Goal: Task Accomplishment & Management: Use online tool/utility

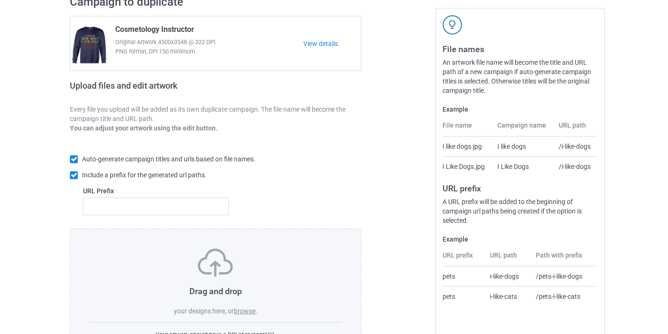
scroll to position [123, 0]
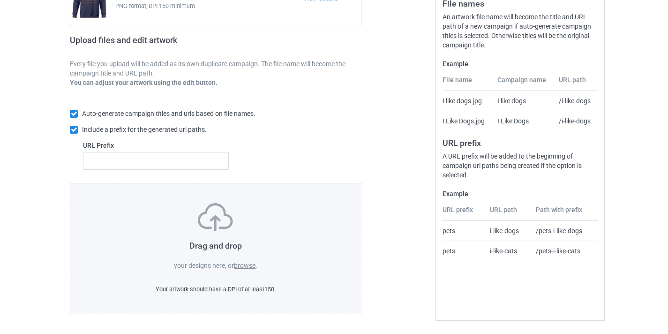
click at [247, 264] on label "browse" at bounding box center [245, 266] width 22 height 8
click at [0, 0] on input "browse" at bounding box center [0, 0] width 0 height 0
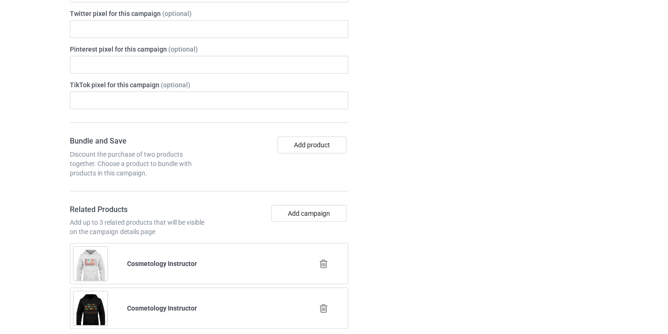
click at [323, 256] on div at bounding box center [324, 263] width 53 height 23
click at [324, 262] on icon at bounding box center [324, 264] width 12 height 10
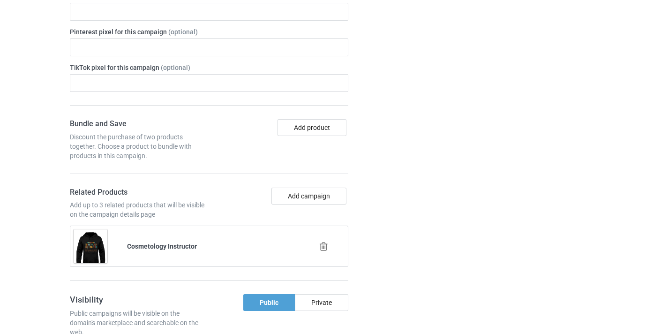
scroll to position [574, 0]
click at [324, 247] on icon at bounding box center [324, 245] width 12 height 10
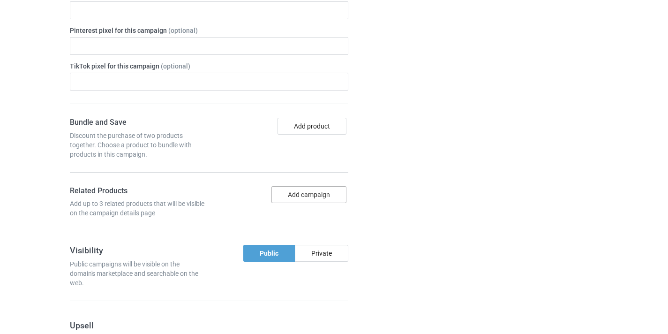
click at [303, 189] on button "Add campaign" at bounding box center [309, 194] width 75 height 17
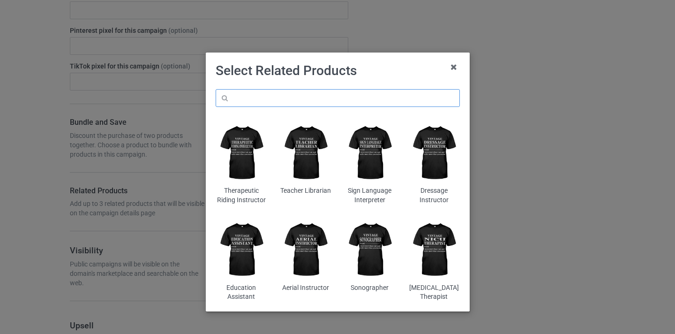
click at [289, 100] on input "text" at bounding box center [338, 98] width 244 height 18
paste input "Occupational Therapist"
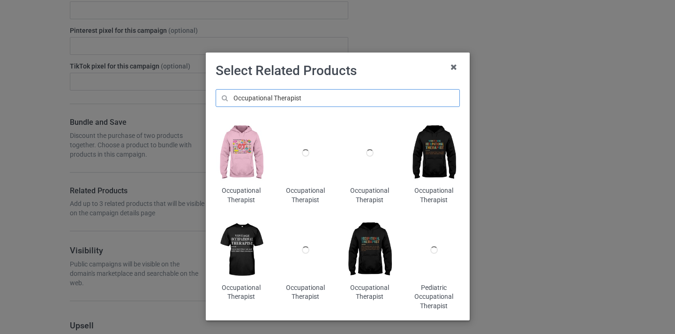
type input "Occupational Therapist"
click at [250, 142] on img at bounding box center [241, 153] width 51 height 64
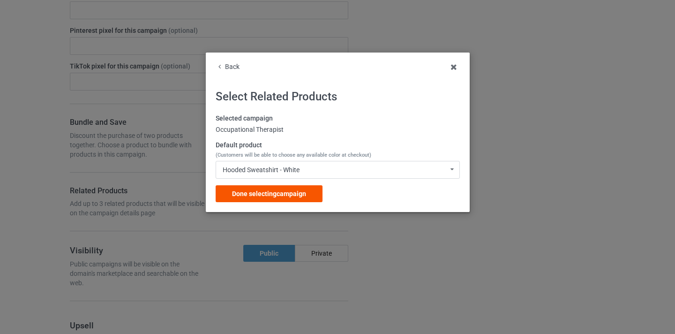
click at [290, 190] on span "Done selecting campaign" at bounding box center [269, 194] width 74 height 8
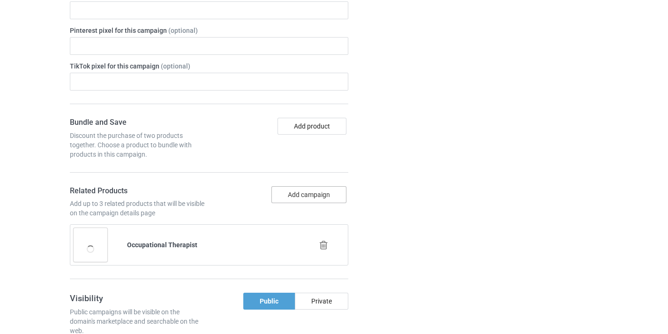
click at [325, 189] on button "Add campaign" at bounding box center [309, 194] width 75 height 17
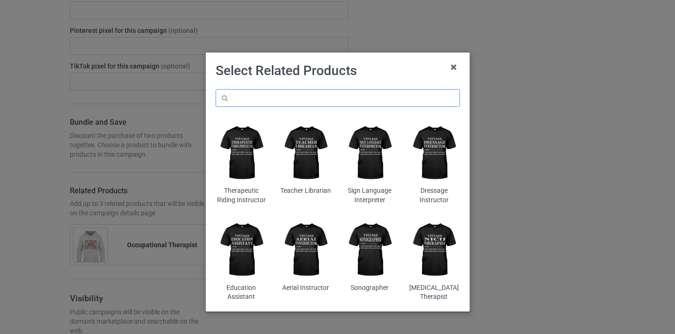
click at [290, 100] on input "text" at bounding box center [338, 98] width 244 height 18
paste input "Occupational Therapist"
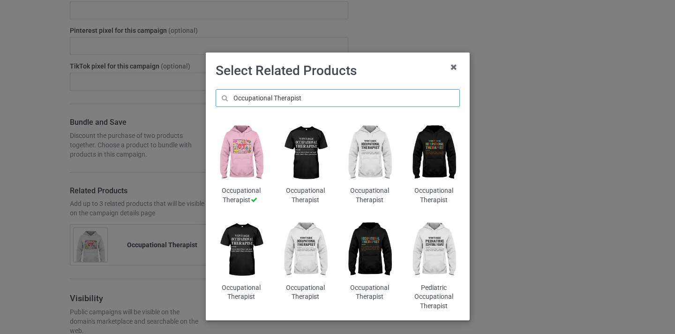
type input "Occupational Therapist"
click at [292, 129] on img at bounding box center [305, 153] width 51 height 64
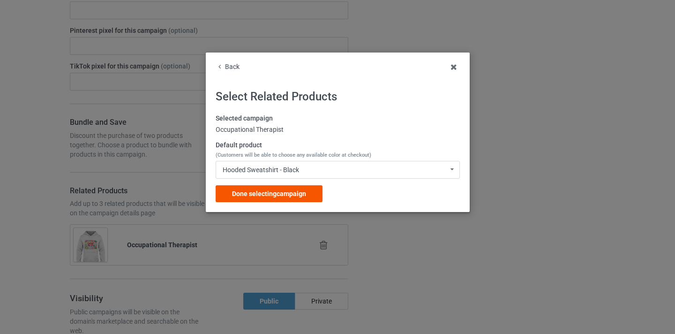
click at [288, 191] on span "Done selecting campaign" at bounding box center [269, 194] width 74 height 8
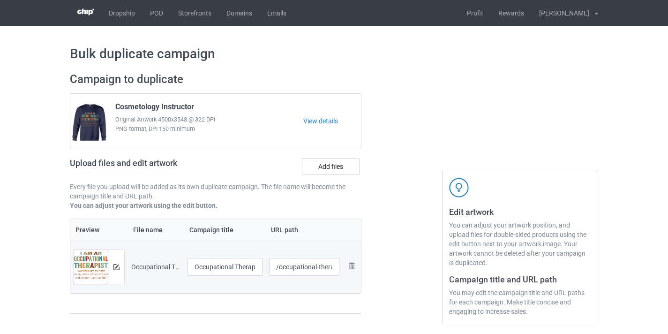
scroll to position [10, 0]
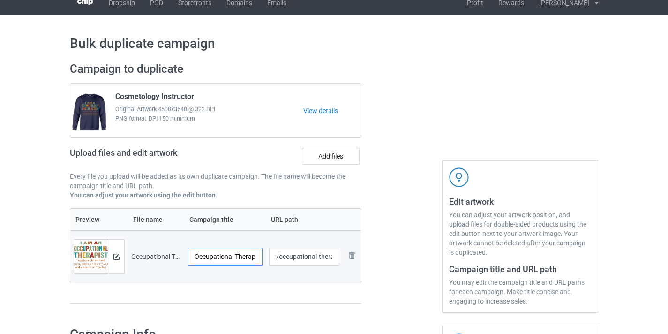
click at [251, 255] on input "Occupational Therapist-Control" at bounding box center [225, 257] width 75 height 18
drag, startPoint x: 251, startPoint y: 255, endPoint x: 263, endPoint y: 256, distance: 11.7
click at [266, 255] on tr "Preview and edit artwork Occupational Therapist-Control.png Occupational Therap…" at bounding box center [215, 256] width 291 height 53
click at [251, 256] on input "Occupational Therapist-Control" at bounding box center [225, 257] width 75 height 18
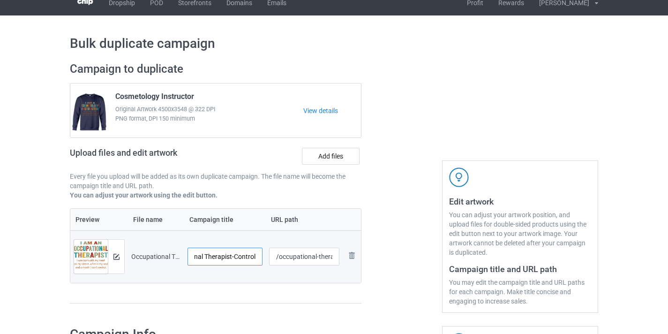
click at [251, 256] on input "Occupational Therapist-Control" at bounding box center [225, 257] width 75 height 18
type input "Occupational Therapist"
click at [299, 257] on input "/occupational-therapist-control" at bounding box center [304, 257] width 71 height 18
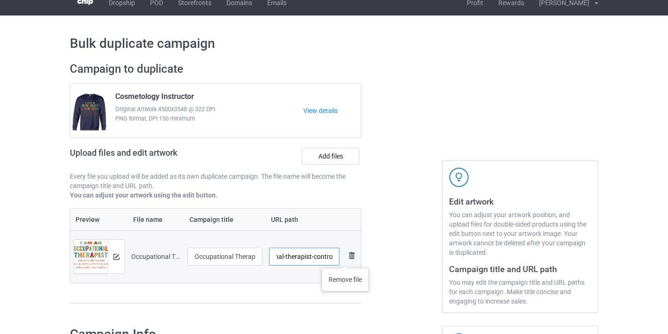
drag, startPoint x: 299, startPoint y: 257, endPoint x: 346, endPoint y: 258, distance: 46.9
click at [346, 258] on tr "Preview and edit artwork Occupational Therapist-Control.png Occupational Therap…" at bounding box center [215, 256] width 291 height 53
click at [319, 259] on input "/occupational-therapist-control" at bounding box center [304, 257] width 71 height 18
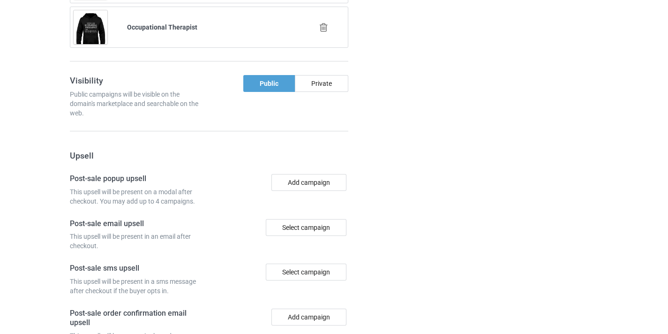
scroll to position [962, 0]
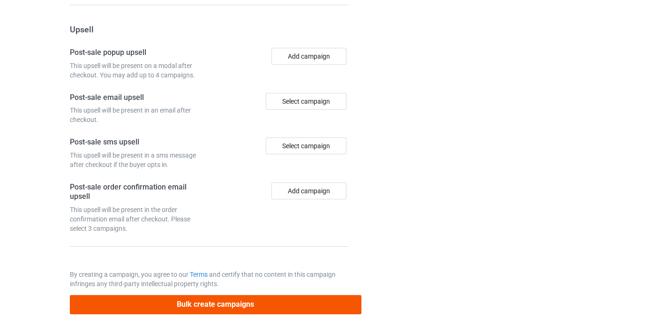
type input "/ot10"
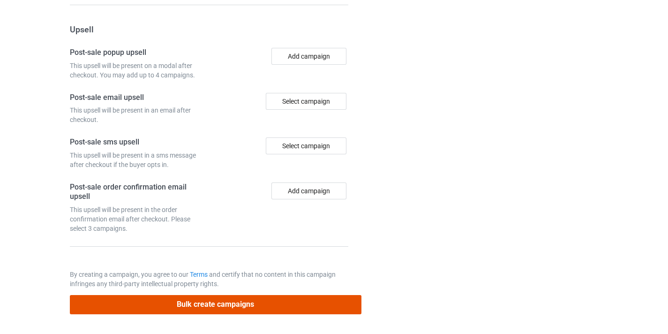
drag, startPoint x: 291, startPoint y: 310, endPoint x: 293, endPoint y: 303, distance: 7.7
click at [291, 306] on button "Bulk create campaigns" at bounding box center [216, 304] width 292 height 19
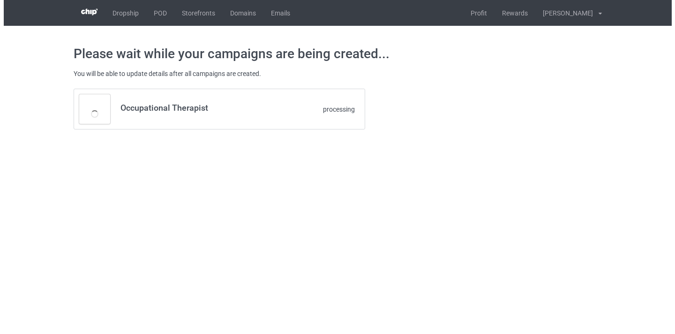
scroll to position [0, 0]
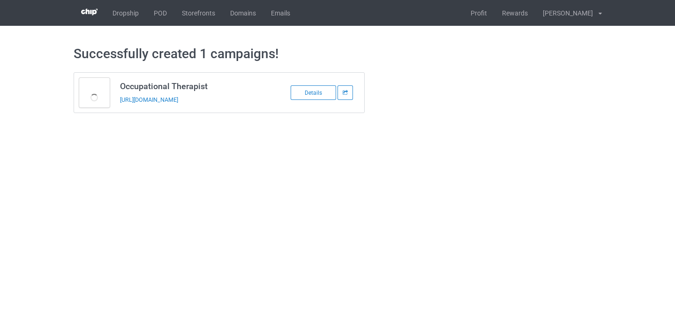
click at [191, 96] on div "https://www.thepure.gift/ot10" at bounding box center [185, 100] width 131 height 10
click at [178, 97] on link "https://www.thepure.gift/ot10" at bounding box center [149, 99] width 58 height 7
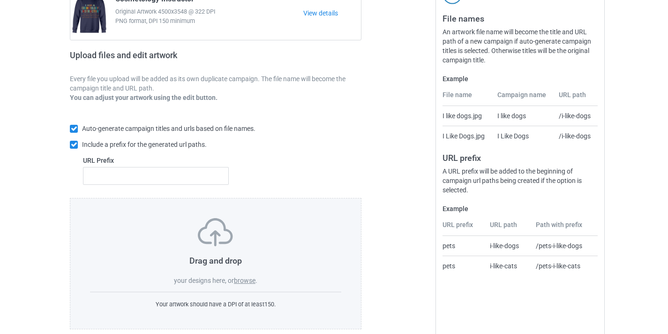
scroll to position [123, 0]
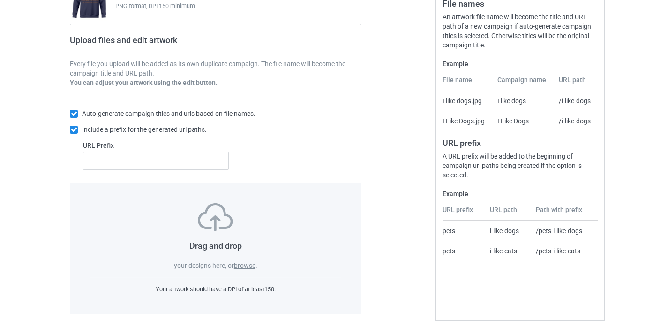
click at [252, 269] on div "Drag and drop your designs here, or browse ." at bounding box center [215, 236] width 251 height 67
click at [252, 264] on label "browse" at bounding box center [245, 266] width 22 height 8
click at [0, 0] on input "browse" at bounding box center [0, 0] width 0 height 0
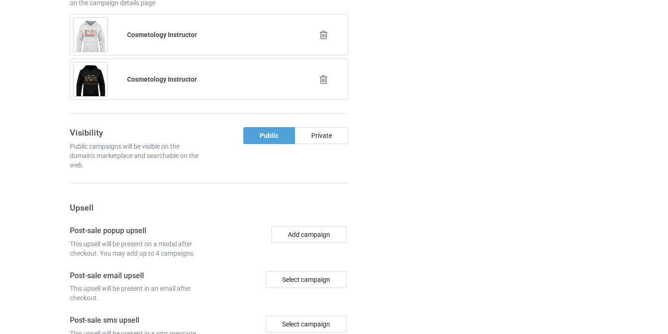
click at [323, 37] on icon at bounding box center [324, 35] width 12 height 10
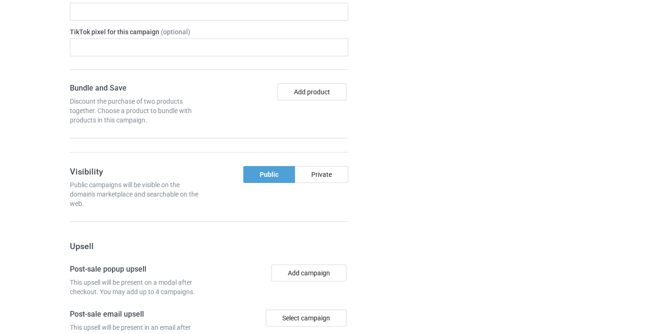
scroll to position [604, 0]
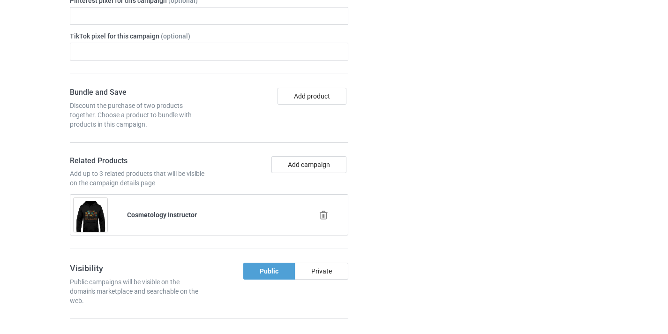
click at [325, 217] on icon at bounding box center [324, 215] width 12 height 10
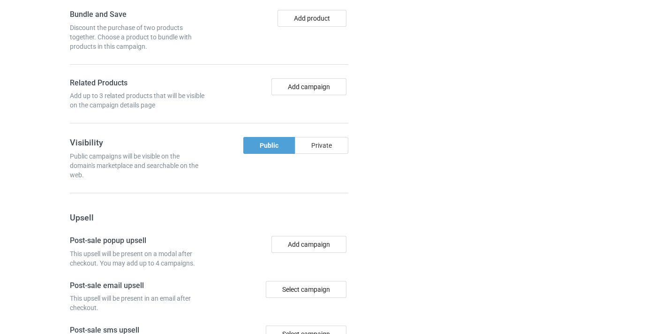
scroll to position [677, 0]
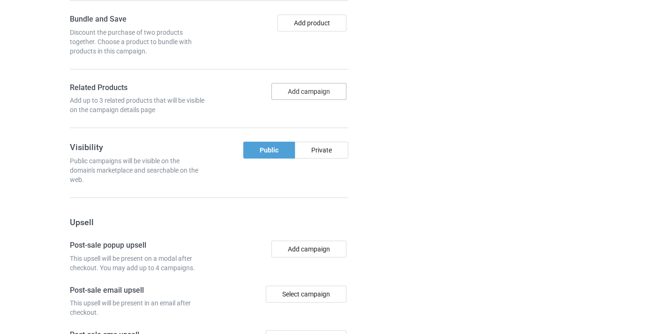
click at [302, 90] on button "Add campaign" at bounding box center [309, 91] width 75 height 17
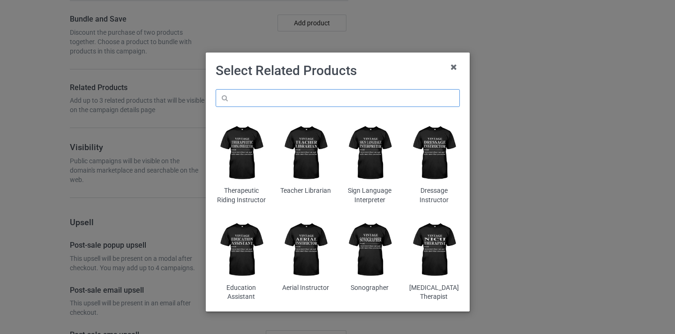
click at [294, 98] on input "text" at bounding box center [338, 98] width 244 height 18
paste input "Ophthalmic Assistant"
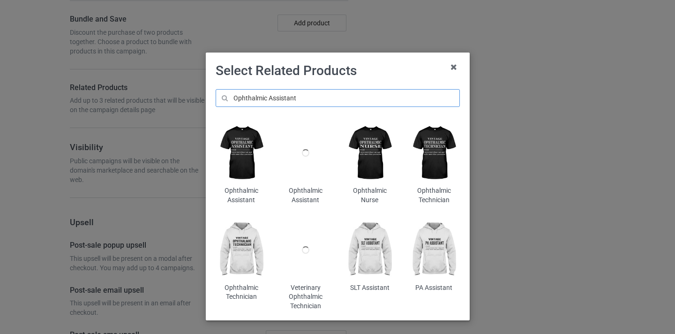
type input "Ophthalmic Assistant"
click at [247, 145] on img at bounding box center [241, 153] width 51 height 64
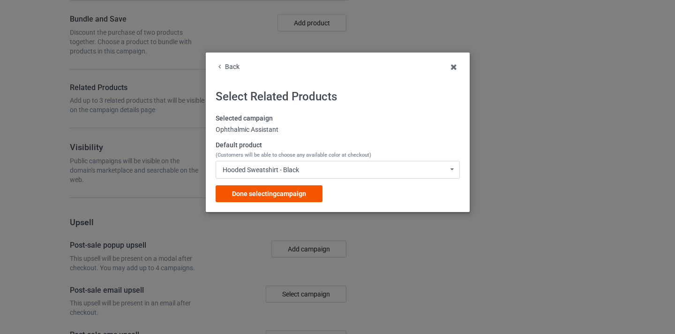
click at [302, 189] on div "Done selecting campaign" at bounding box center [269, 193] width 107 height 17
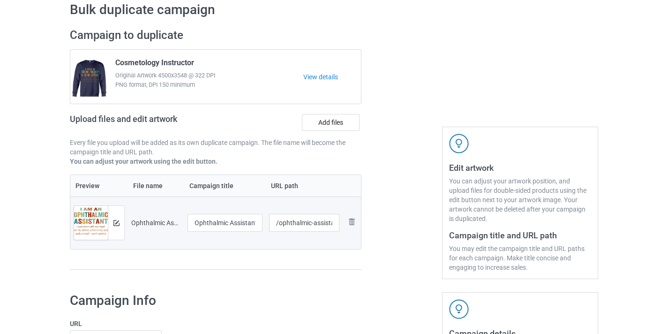
scroll to position [45, 0]
click at [252, 220] on input "Ophthalmic Assistant-Control" at bounding box center [225, 222] width 75 height 18
drag, startPoint x: 252, startPoint y: 220, endPoint x: 284, endPoint y: 224, distance: 31.6
click at [284, 224] on tr "Preview and edit artwork Ophthalmic Assistant-Control.png Ophthalmic Assistant-…" at bounding box center [215, 222] width 291 height 53
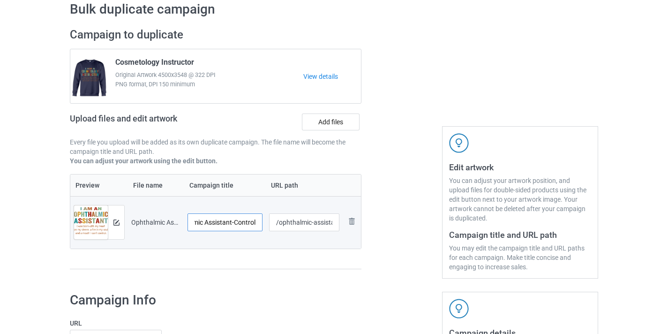
click at [250, 222] on input "Ophthalmic Assistant-Control" at bounding box center [225, 222] width 75 height 18
type input "Ophthalmic Assistant"
click at [311, 225] on input "/ophthalmic-assistant-control" at bounding box center [304, 222] width 71 height 18
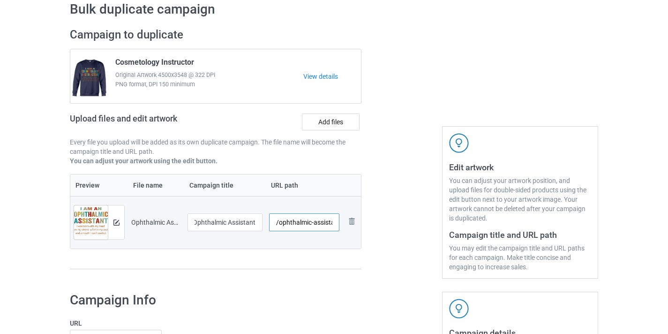
scroll to position [0, 0]
drag, startPoint x: 311, startPoint y: 225, endPoint x: 356, endPoint y: 222, distance: 45.1
click at [356, 222] on tr "Preview and edit artwork Ophthalmic Assistant-Control.png Ophthalmic Assistant …" at bounding box center [215, 222] width 291 height 53
click at [331, 221] on input "/ophthalmic-assistant-control" at bounding box center [304, 222] width 71 height 18
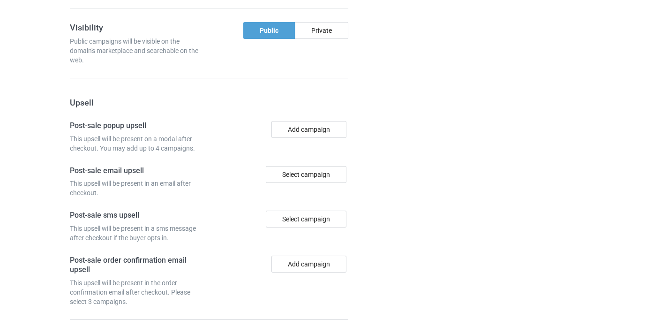
scroll to position [917, 0]
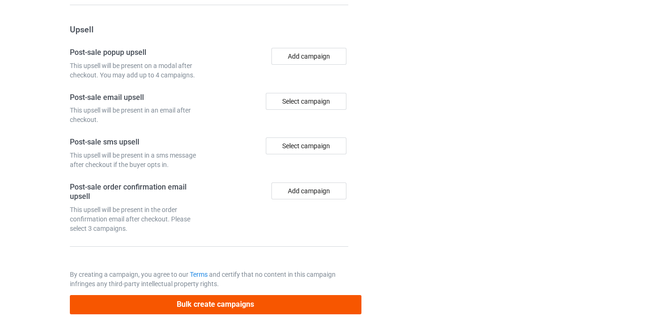
type input "/ophthalmic-assistant10"
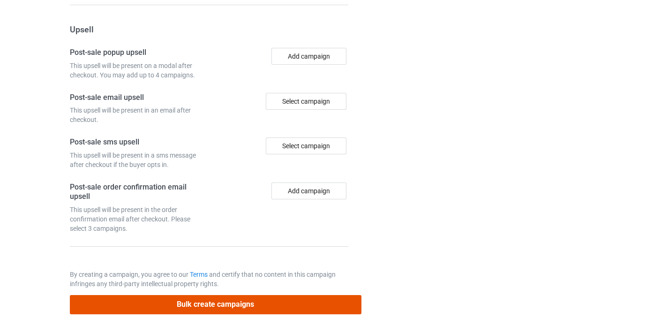
click at [268, 308] on button "Bulk create campaigns" at bounding box center [216, 304] width 292 height 19
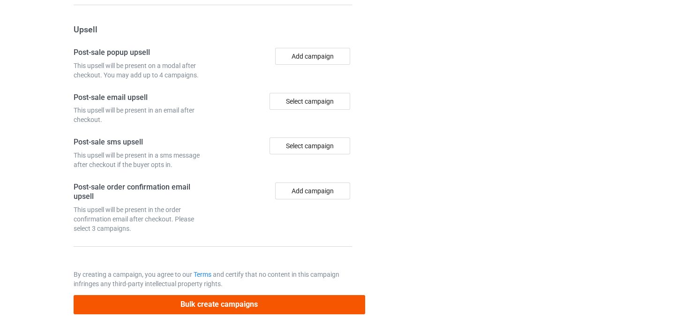
scroll to position [0, 0]
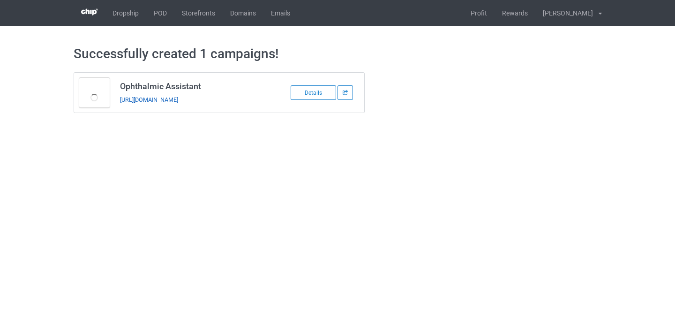
click at [178, 101] on link "https://www.thepure.gift/ophthalmic-assistant10" at bounding box center [149, 99] width 58 height 7
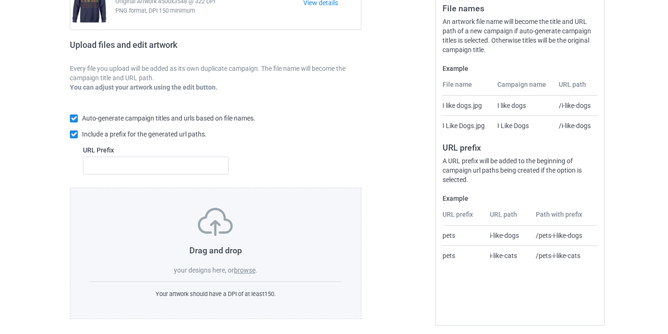
scroll to position [123, 0]
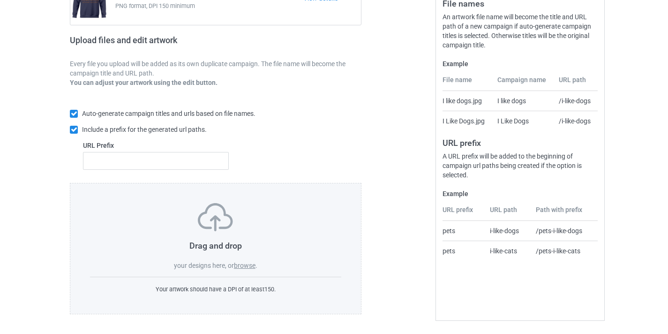
click at [257, 265] on span "." at bounding box center [257, 266] width 2 height 8
click at [250, 266] on label "browse" at bounding box center [245, 266] width 22 height 8
click at [248, 258] on div "Drag and drop your designs here, or browse ." at bounding box center [215, 236] width 251 height 67
click at [247, 265] on label "browse" at bounding box center [245, 266] width 22 height 8
click at [0, 0] on input "browse" at bounding box center [0, 0] width 0 height 0
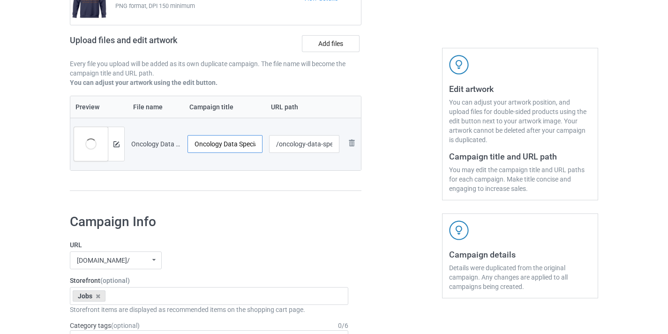
click at [249, 144] on input "Oncology Data Specialist-Control" at bounding box center [225, 144] width 75 height 18
click at [267, 143] on tr "Preview and edit artwork Oncology Data Specialist-Control.png Oncology Data Spe…" at bounding box center [215, 144] width 291 height 53
click at [253, 144] on input "Oncology Data Specialist-Control" at bounding box center [225, 144] width 75 height 18
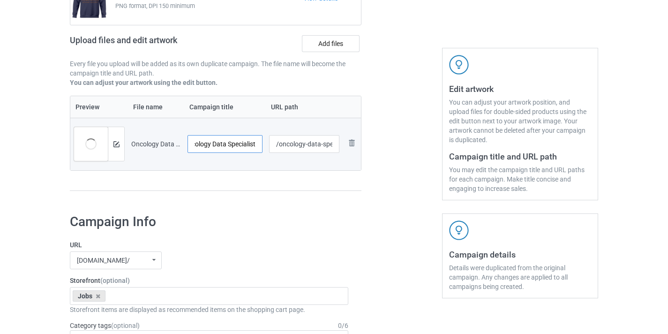
scroll to position [0, 13]
type input "Oncology Data Specialist"
click at [325, 145] on input "/oncology-data-specialist-control" at bounding box center [304, 144] width 71 height 18
drag, startPoint x: 325, startPoint y: 145, endPoint x: 349, endPoint y: 145, distance: 23.9
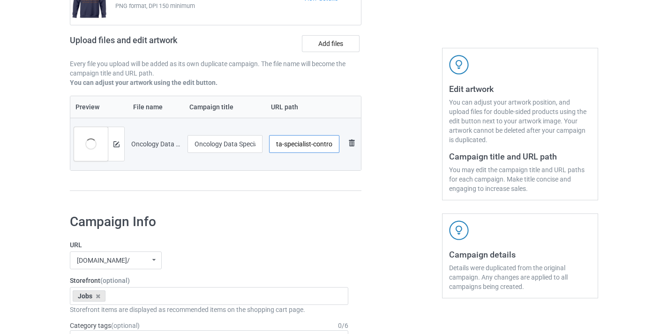
click at [349, 145] on tr "Preview and edit artwork Oncology Data Specialist-Control.png Oncology Data Spe…" at bounding box center [215, 144] width 291 height 53
click at [311, 141] on input "/oncology-data-specialist-control" at bounding box center [304, 144] width 71 height 18
click at [303, 142] on input "/oncology-data-specialist10" at bounding box center [304, 144] width 71 height 18
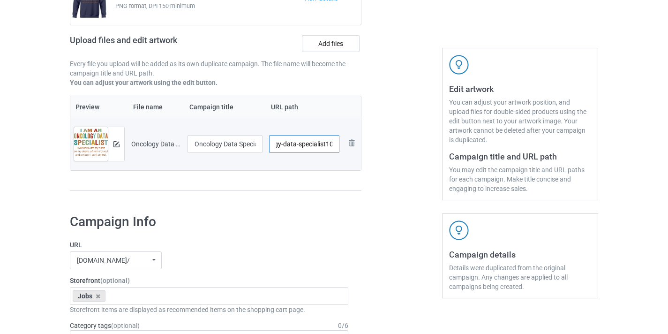
click at [303, 142] on input "/oncology-data-specialist10" at bounding box center [304, 144] width 71 height 18
click at [289, 142] on input "/oncology-data-specialist10" at bounding box center [304, 144] width 71 height 18
drag, startPoint x: 289, startPoint y: 142, endPoint x: 246, endPoint y: 143, distance: 43.2
click at [246, 143] on tr "Preview and edit artwork Oncology Data Specialist-Control.png Oncology Data Spe…" at bounding box center [215, 144] width 291 height 53
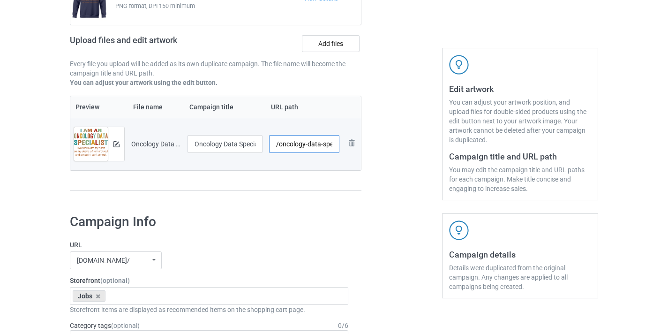
click at [287, 142] on input "/oncology-data-specialist10" at bounding box center [304, 144] width 71 height 18
click at [283, 144] on input "/oncology-data-specialist10" at bounding box center [304, 144] width 71 height 18
drag, startPoint x: 283, startPoint y: 144, endPoint x: 377, endPoint y: 144, distance: 93.8
click at [377, 144] on div "Campaign to duplicate Cosmetology Instructor Original Artwork 4500x3548 @ 322 D…" at bounding box center [334, 75] width 542 height 264
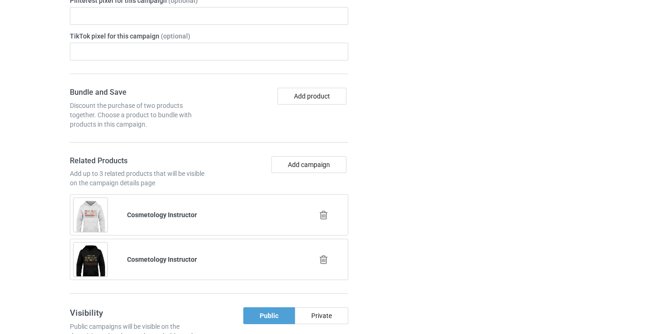
scroll to position [603, 0]
type input "/ods10"
click at [332, 218] on div at bounding box center [324, 215] width 53 height 23
click at [329, 218] on icon at bounding box center [324, 216] width 12 height 10
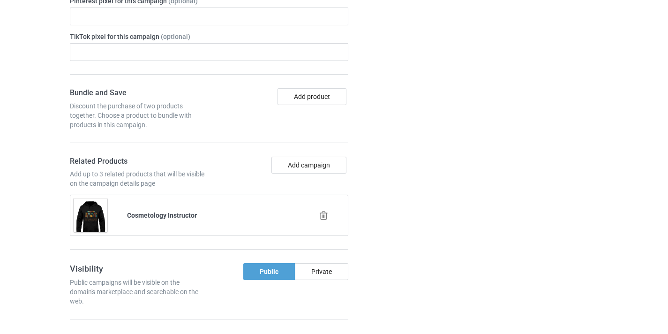
click at [326, 217] on icon at bounding box center [324, 216] width 12 height 10
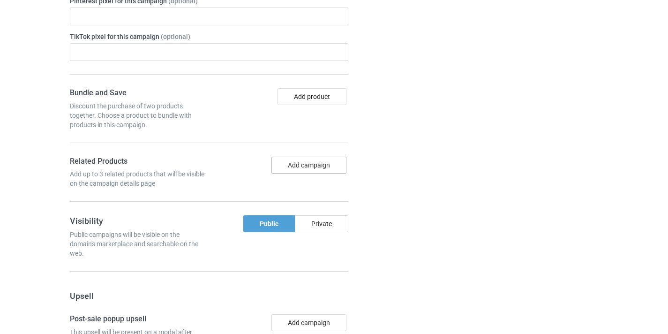
click at [320, 172] on button "Add campaign" at bounding box center [309, 165] width 75 height 17
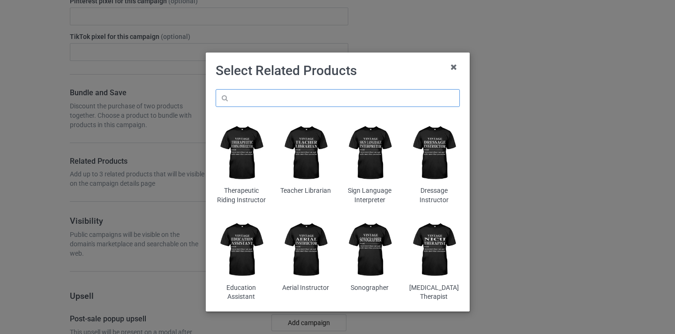
click at [350, 98] on input "text" at bounding box center [338, 98] width 244 height 18
paste input "Oncology Data Specialist"
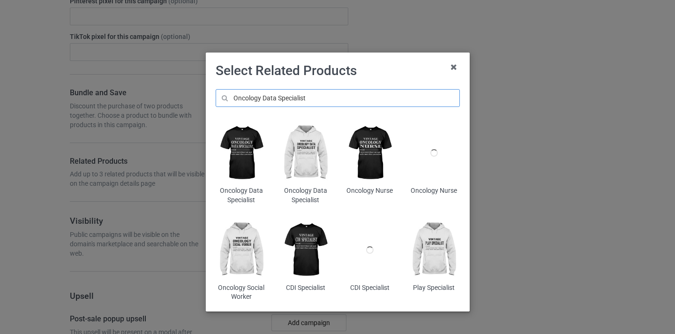
type input "Oncology Data Specialist"
click at [244, 136] on img at bounding box center [241, 153] width 51 height 64
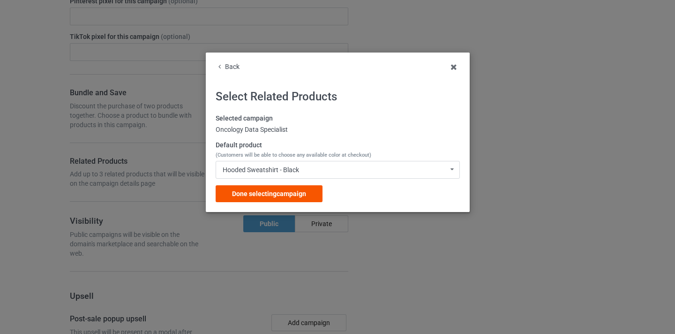
click at [293, 192] on span "Done selecting campaign" at bounding box center [269, 194] width 74 height 8
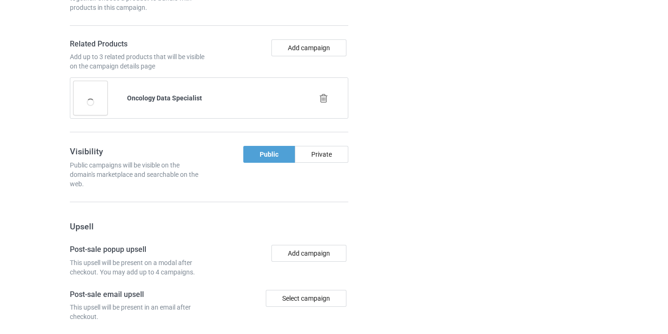
scroll to position [917, 0]
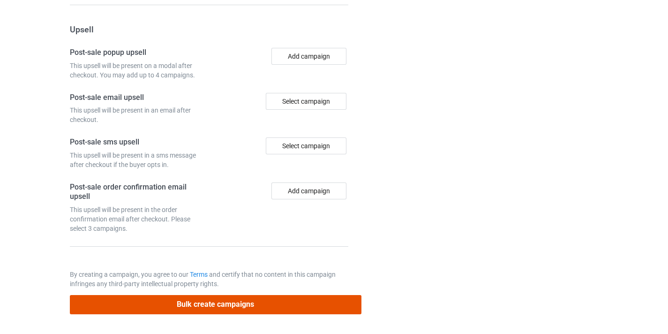
click at [274, 296] on button "Bulk create campaigns" at bounding box center [216, 304] width 292 height 19
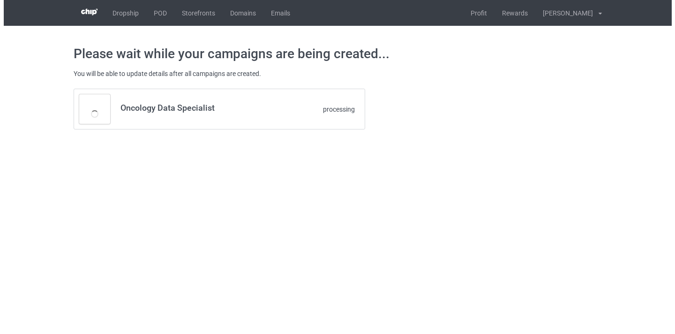
scroll to position [0, 0]
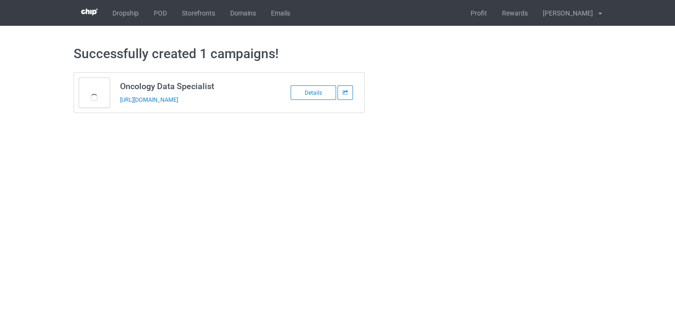
drag, startPoint x: 171, startPoint y: 106, endPoint x: 175, endPoint y: 100, distance: 7.8
click at [171, 106] on td "Oncology Data Specialist https://www.thepure.gift/ods10" at bounding box center [194, 93] width 159 height 40
click at [175, 100] on link "https://www.thepure.gift/ods10" at bounding box center [149, 99] width 58 height 7
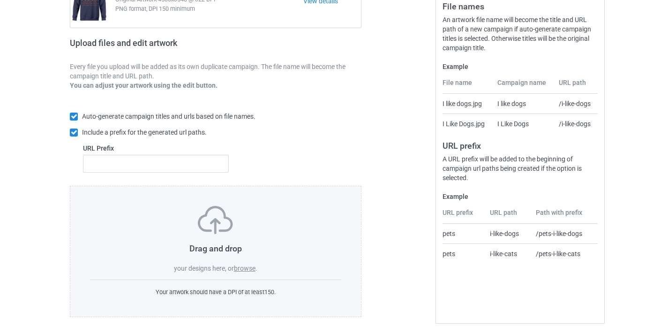
scroll to position [123, 0]
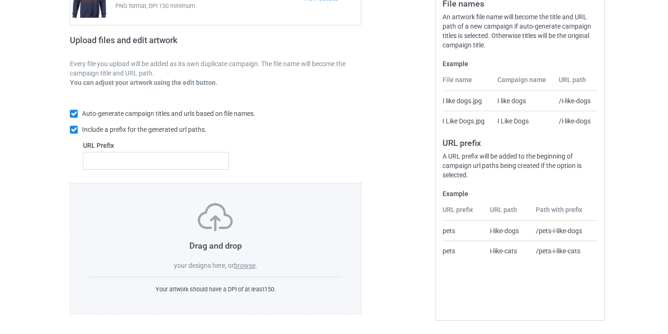
drag, startPoint x: 257, startPoint y: 275, endPoint x: 251, endPoint y: 269, distance: 8.6
click at [257, 274] on div "Drag and drop your designs here, or browse . Your artwork should have a DPI of …" at bounding box center [216, 248] width 292 height 131
click at [250, 269] on label "browse" at bounding box center [245, 266] width 22 height 8
click at [0, 0] on input "browse" at bounding box center [0, 0] width 0 height 0
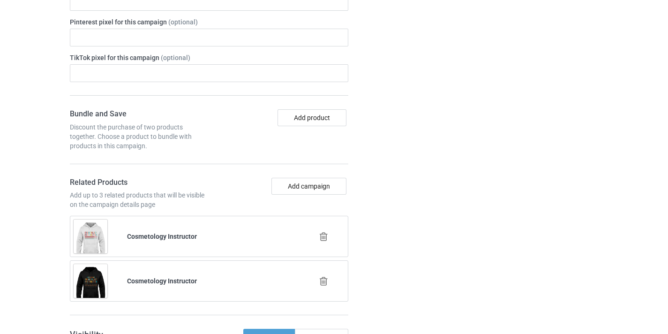
scroll to position [655, 0]
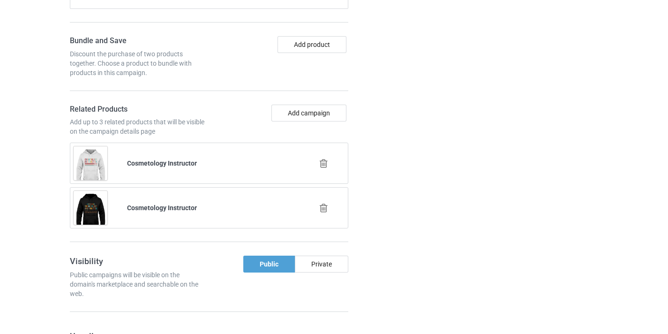
click at [329, 165] on div at bounding box center [324, 163] width 53 height 23
click at [326, 164] on icon at bounding box center [324, 164] width 12 height 10
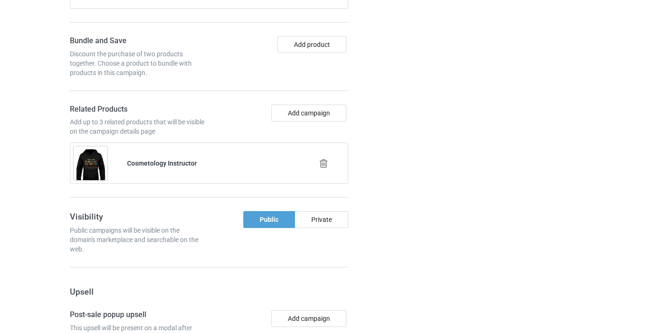
click at [325, 165] on icon at bounding box center [324, 164] width 12 height 10
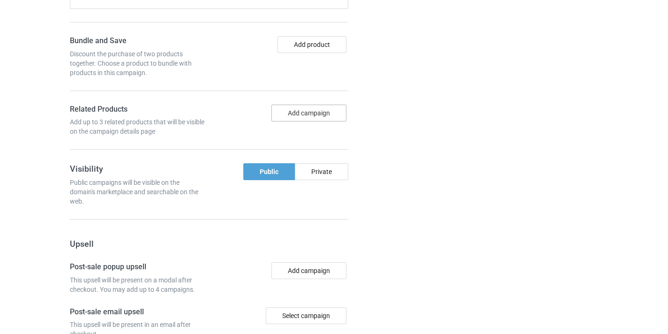
click at [321, 119] on button "Add campaign" at bounding box center [309, 113] width 75 height 17
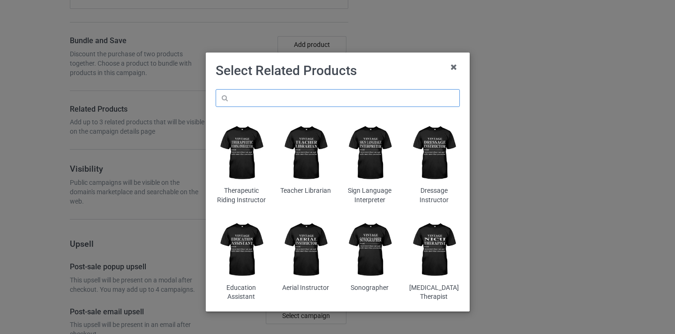
click at [341, 96] on input "text" at bounding box center [338, 98] width 244 height 18
paste input "Cath Lab Tech"
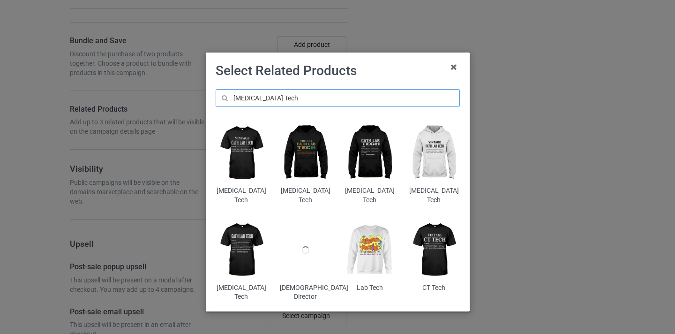
type input "Cath Lab Tech"
click at [304, 140] on img at bounding box center [305, 153] width 51 height 64
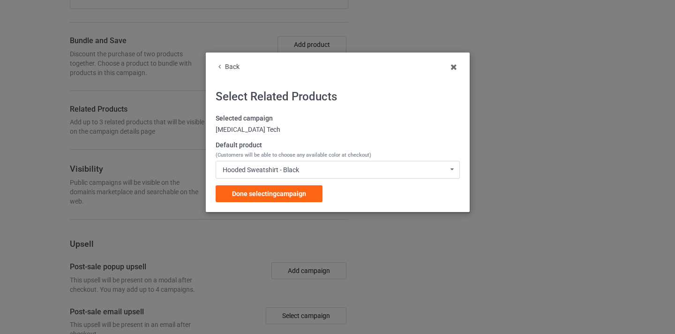
click at [286, 181] on div "Selected campaign Cath Lab Tech Default product (Customers will be able to choo…" at bounding box center [338, 158] width 244 height 88
click at [287, 183] on div "Selected campaign Cath Lab Tech Default product (Customers will be able to choo…" at bounding box center [338, 158] width 244 height 88
click at [287, 189] on div "Done selecting campaign" at bounding box center [269, 193] width 107 height 17
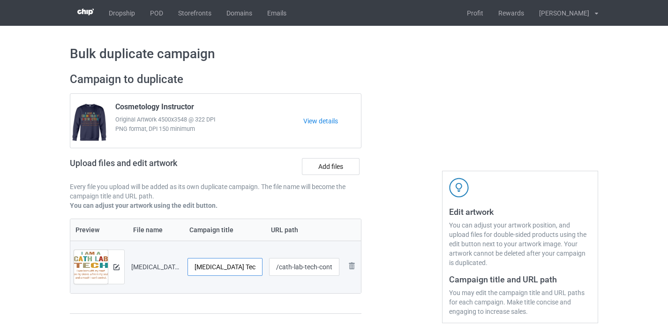
click at [247, 264] on input "Cath Lab Tech-Control" at bounding box center [225, 267] width 75 height 18
drag, startPoint x: 247, startPoint y: 264, endPoint x: 287, endPoint y: 267, distance: 40.5
click at [287, 267] on tr "Preview and edit artwork Cath Lab Tech-Control.png Cath Lab Tech-Control /cath-…" at bounding box center [215, 267] width 291 height 53
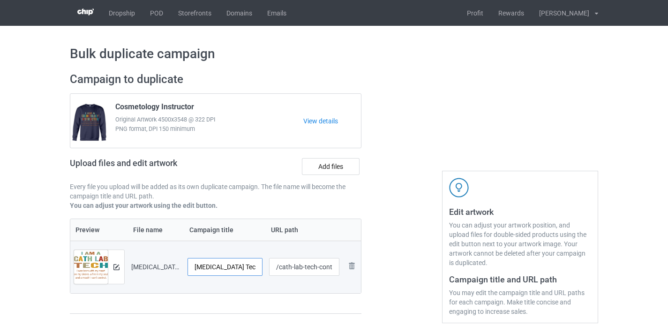
type input "Cath Lab Tech"
click at [330, 267] on input "/cath-lab-tech-control" at bounding box center [304, 267] width 71 height 18
drag, startPoint x: 330, startPoint y: 267, endPoint x: 350, endPoint y: 272, distance: 20.1
click at [350, 272] on tr "Preview and edit artwork Cath Lab Tech-Control.png Cath Lab Tech /cath-lab-tech…" at bounding box center [215, 267] width 291 height 53
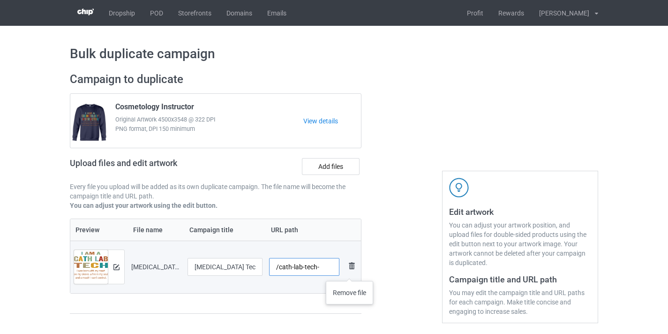
scroll to position [0, 0]
type input "/cath-lab-tech10"
click at [408, 168] on div at bounding box center [402, 198] width 68 height 264
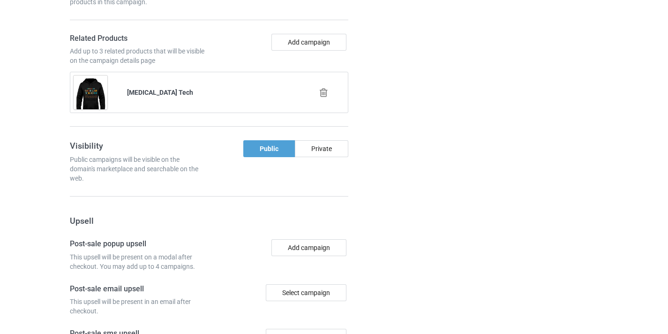
scroll to position [917, 0]
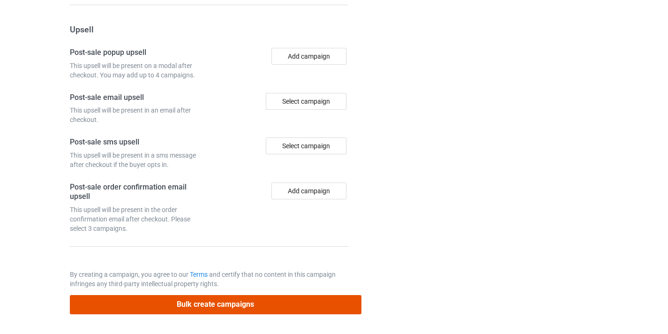
click at [303, 306] on button "Bulk create campaigns" at bounding box center [216, 304] width 292 height 19
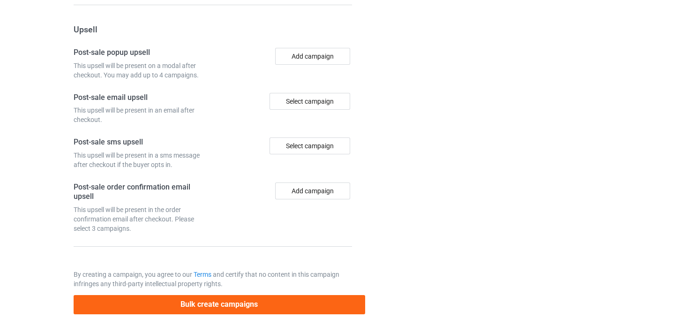
scroll to position [0, 0]
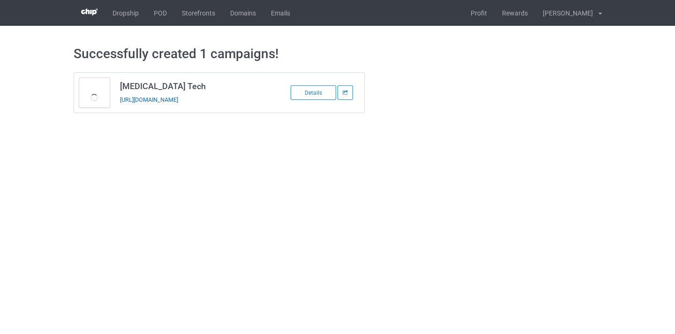
click at [178, 102] on link "https://www.thepure.gift/cath-lab-tech10" at bounding box center [149, 99] width 58 height 7
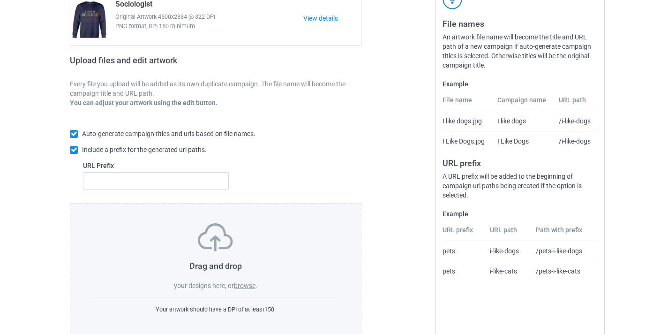
scroll to position [123, 0]
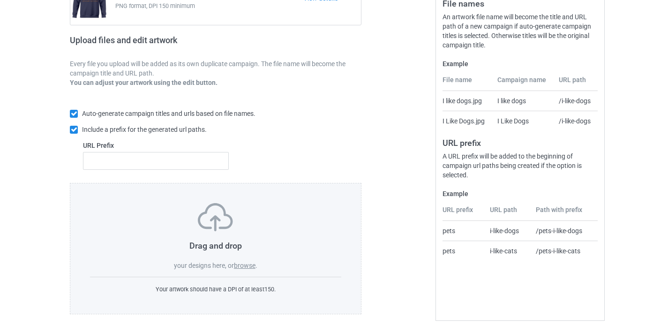
click at [250, 268] on label "browse" at bounding box center [245, 266] width 22 height 8
click at [0, 0] on input "browse" at bounding box center [0, 0] width 0 height 0
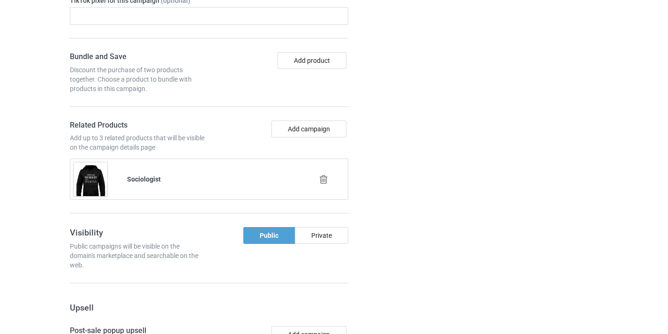
scroll to position [640, 0]
click at [323, 176] on icon at bounding box center [324, 179] width 12 height 10
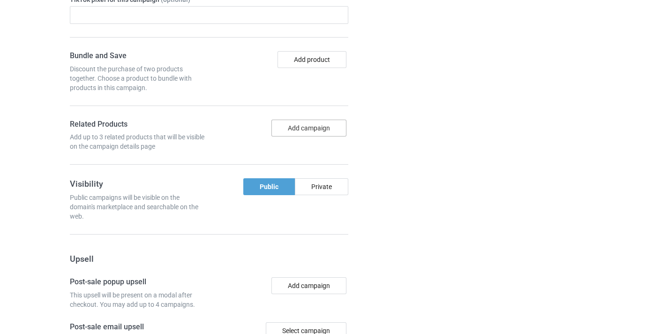
click at [310, 129] on button "Add campaign" at bounding box center [309, 128] width 75 height 17
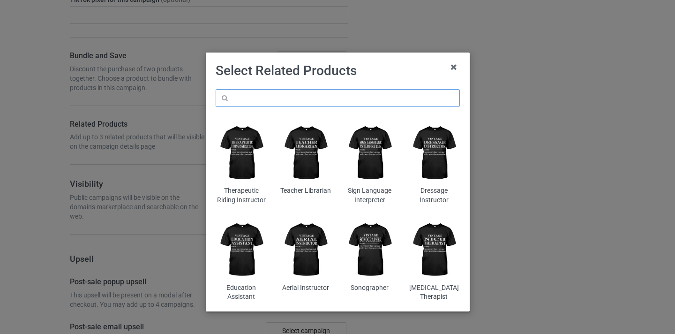
click at [355, 101] on input "text" at bounding box center [338, 98] width 244 height 18
paste input "Sonographer"
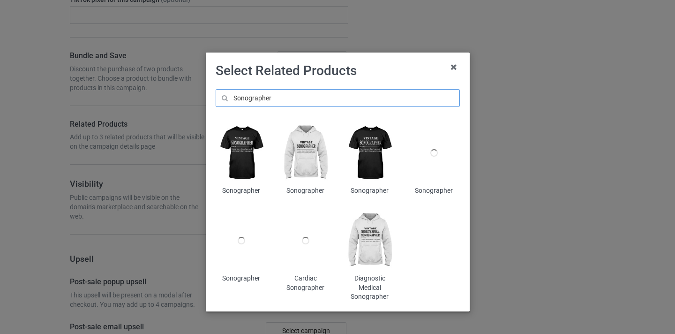
type input "Sonographer"
click at [242, 134] on img at bounding box center [241, 153] width 51 height 64
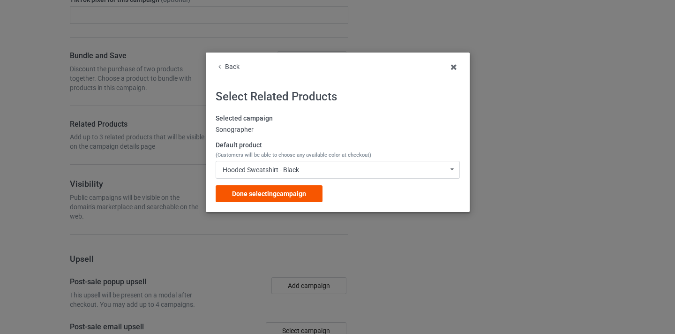
click at [290, 194] on span "Done selecting campaign" at bounding box center [269, 194] width 74 height 8
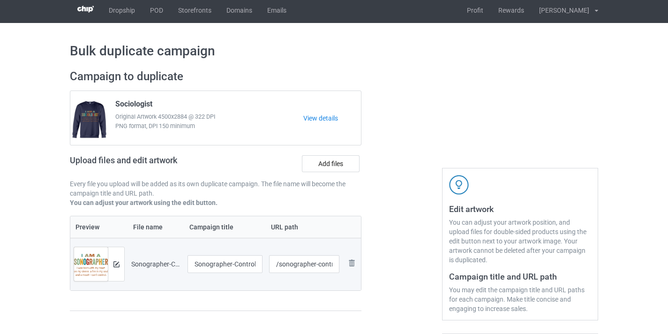
scroll to position [2, 0]
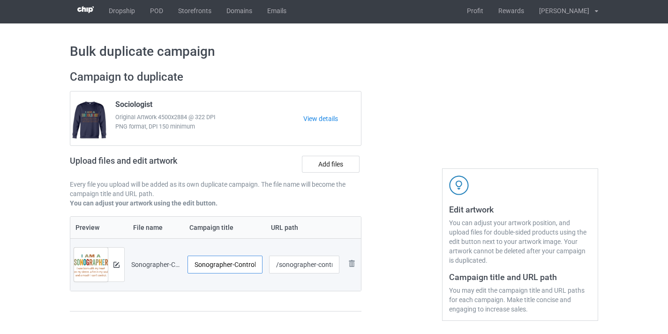
click at [225, 270] on input "Sonographer-Control" at bounding box center [225, 265] width 75 height 18
drag, startPoint x: 225, startPoint y: 270, endPoint x: 244, endPoint y: 268, distance: 19.7
click at [244, 268] on input "Sonographer-Control" at bounding box center [225, 265] width 75 height 18
click at [245, 268] on input "Sonographer-Control" at bounding box center [225, 265] width 75 height 18
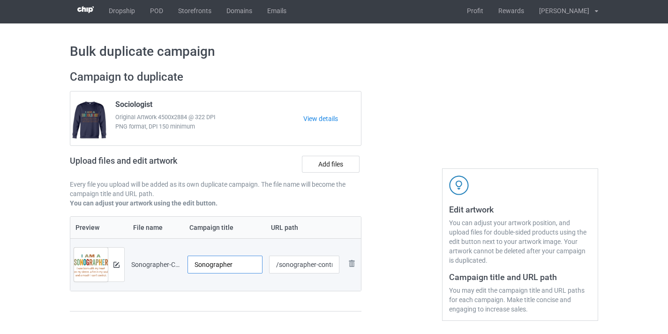
type input "Sonographer"
click at [329, 264] on input "/sonographer-control" at bounding box center [304, 265] width 71 height 18
click at [329, 266] on input "/sonographer-control" at bounding box center [304, 265] width 71 height 18
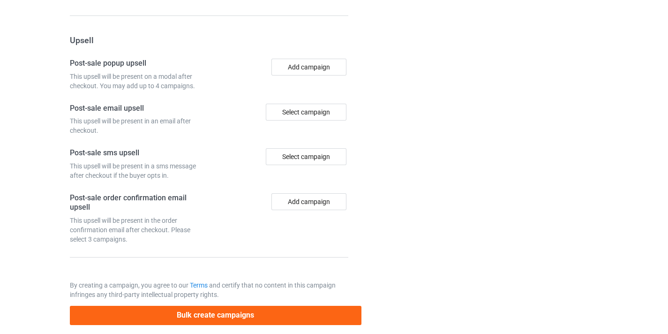
scroll to position [917, 0]
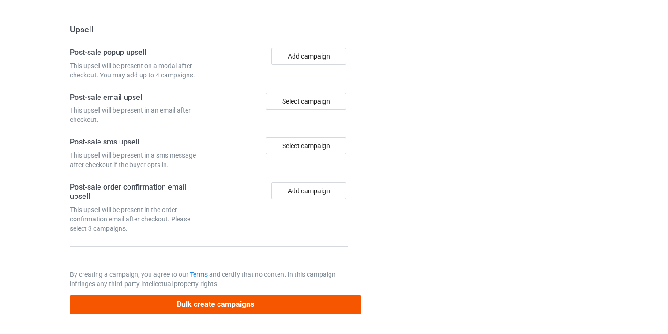
type input "/sonographer10"
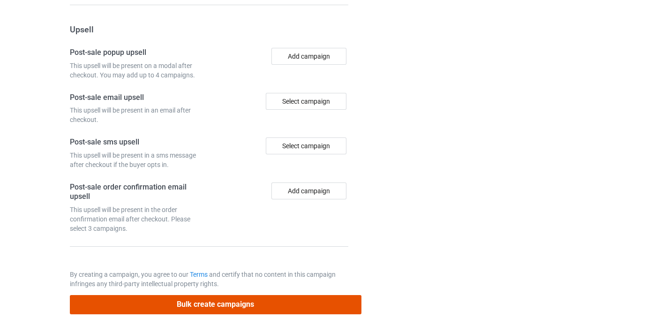
click at [254, 301] on button "Bulk create campaigns" at bounding box center [216, 304] width 292 height 19
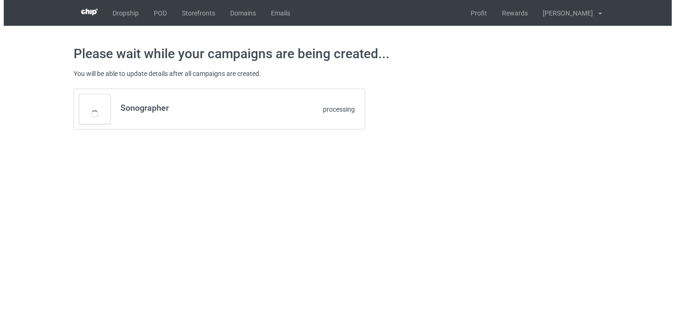
scroll to position [0, 0]
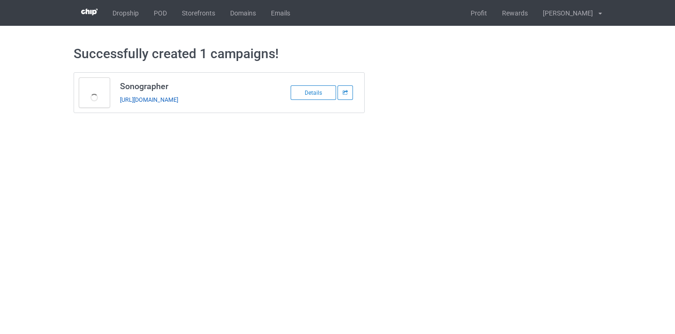
click at [178, 102] on link "[URL][DOMAIN_NAME]" at bounding box center [149, 99] width 58 height 7
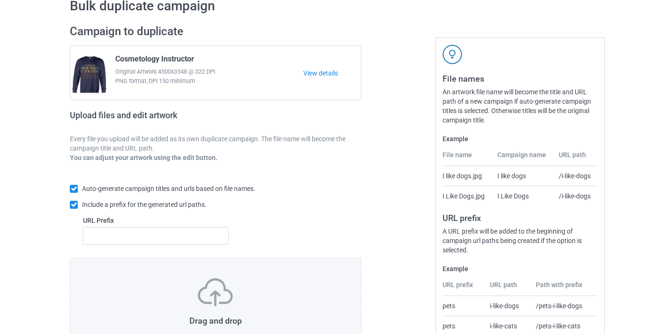
scroll to position [123, 0]
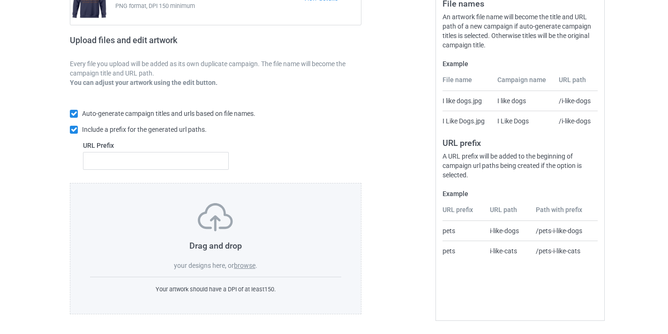
click at [247, 267] on label "browse" at bounding box center [245, 266] width 22 height 8
click at [0, 0] on input "browse" at bounding box center [0, 0] width 0 height 0
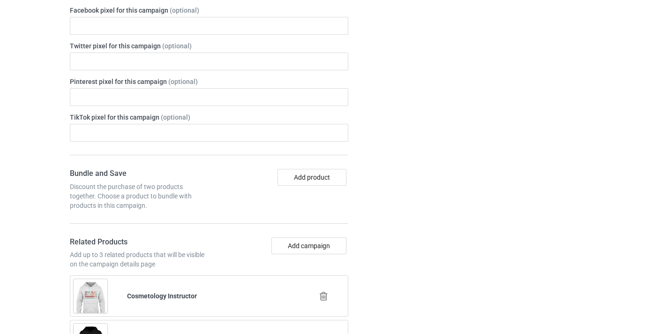
scroll to position [588, 0]
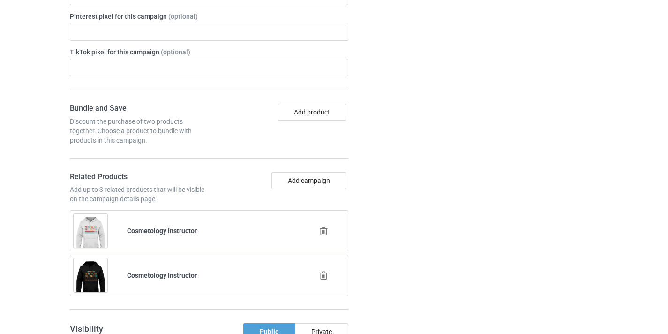
click at [329, 227] on div at bounding box center [324, 230] width 53 height 23
click at [326, 230] on icon at bounding box center [324, 231] width 12 height 10
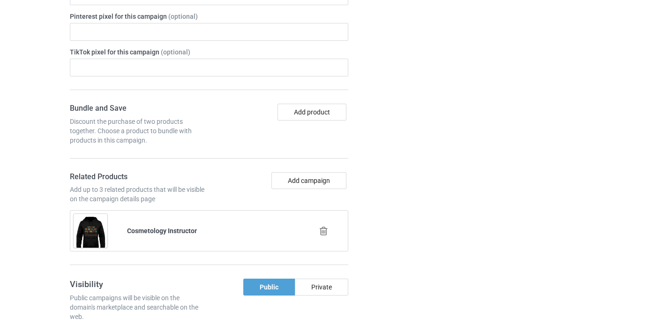
click at [326, 229] on icon at bounding box center [324, 231] width 12 height 10
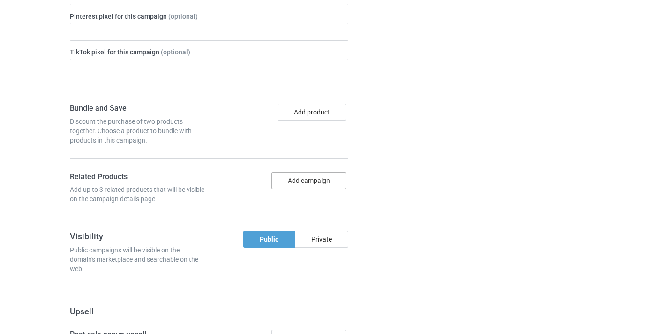
click at [318, 181] on button "Add campaign" at bounding box center [309, 180] width 75 height 17
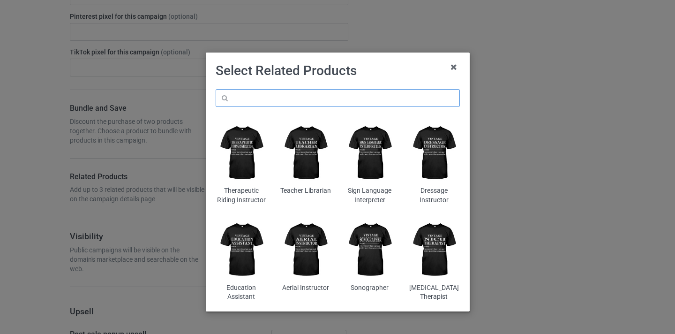
click at [338, 102] on input "text" at bounding box center [338, 98] width 244 height 18
paste input "NICU Nurse"
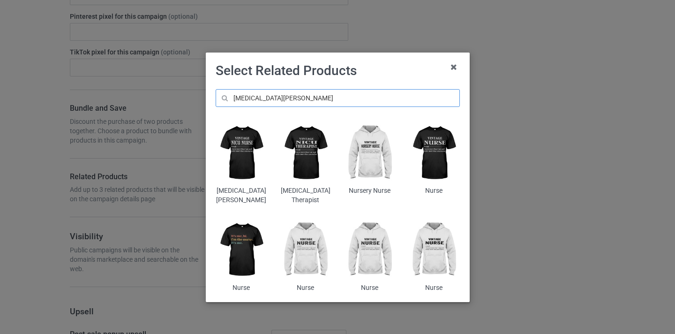
type input "NICU Nurse"
click at [247, 136] on img at bounding box center [241, 153] width 51 height 64
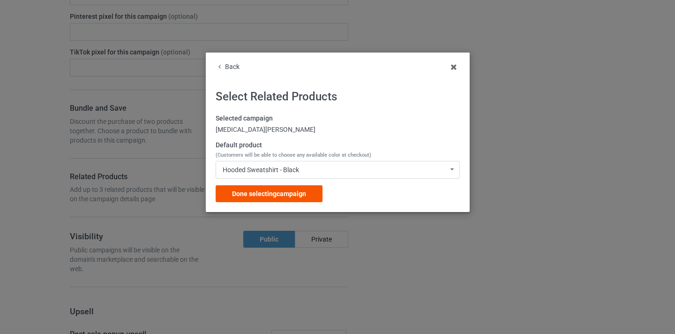
click at [310, 187] on div "Done selecting campaign" at bounding box center [269, 193] width 107 height 17
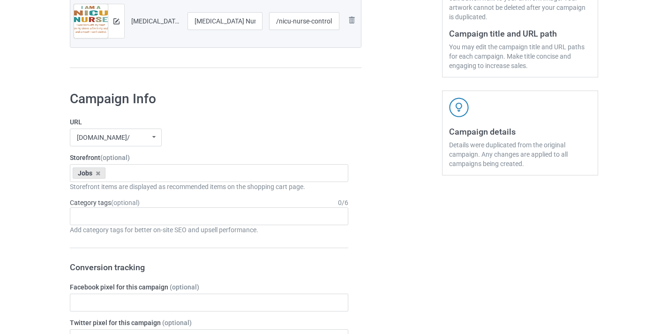
scroll to position [156, 0]
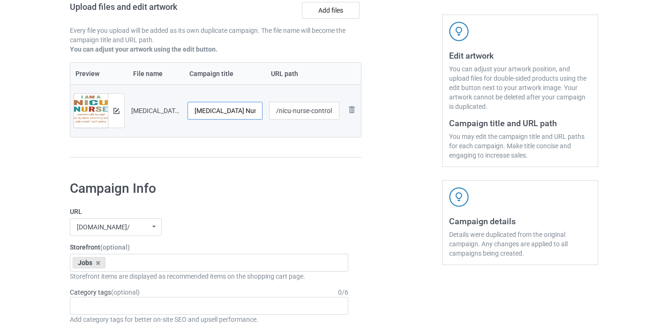
click at [257, 106] on input "NICU Nurse-Control" at bounding box center [225, 111] width 75 height 18
click at [245, 112] on input "NICU Nurse-Control" at bounding box center [225, 111] width 75 height 18
type input "NICU Nurse"
click at [312, 109] on input "/nicu-nurse-control" at bounding box center [304, 111] width 71 height 18
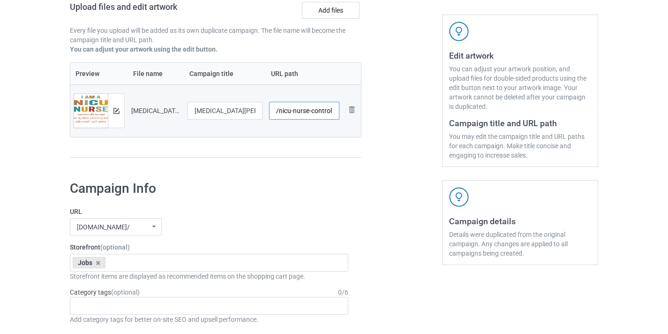
click at [323, 110] on input "/nicu-nurse-control" at bounding box center [304, 111] width 71 height 18
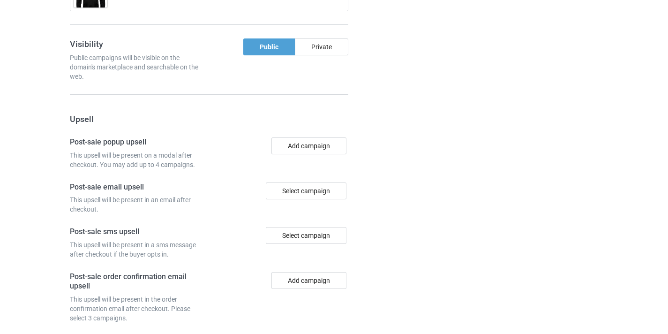
scroll to position [917, 0]
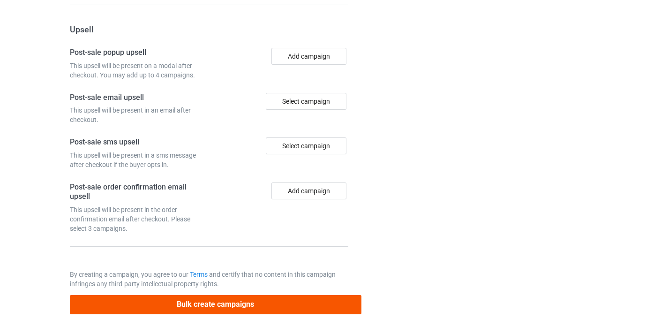
type input "/nicu-nurse10"
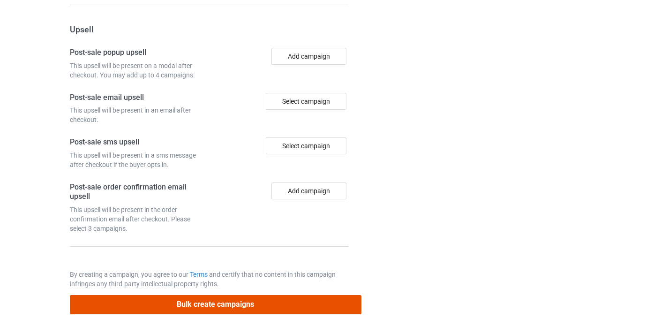
click at [226, 303] on button "Bulk create campaigns" at bounding box center [216, 304] width 292 height 19
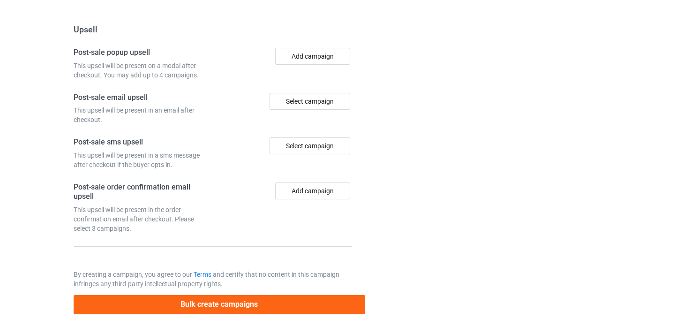
scroll to position [0, 0]
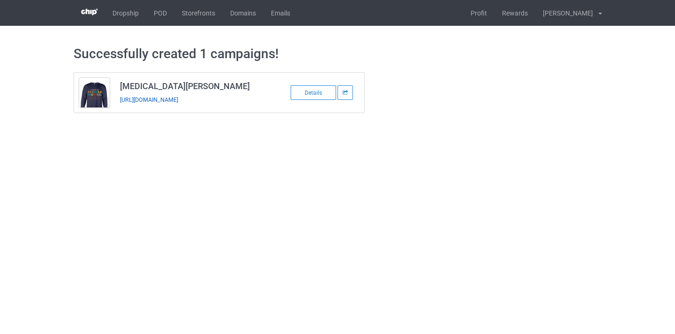
click at [159, 101] on link "https://www.thepure.gift/nicu-nurse10" at bounding box center [149, 99] width 58 height 7
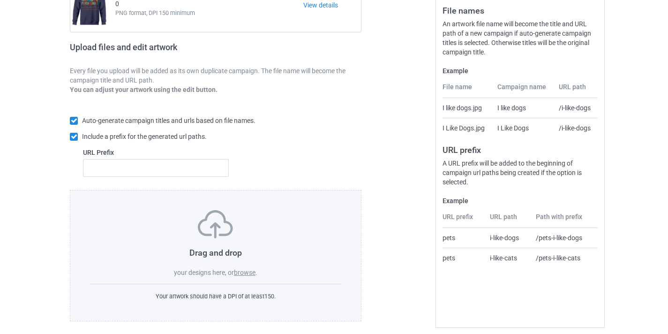
scroll to position [123, 0]
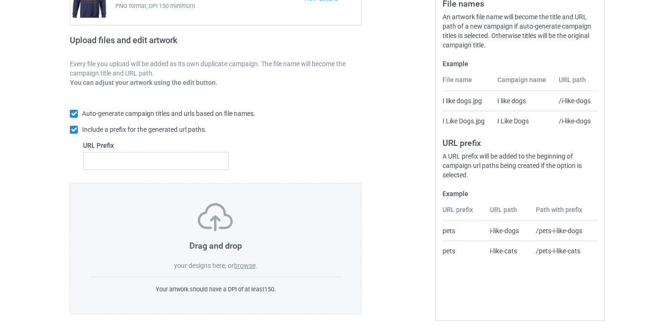
click at [251, 261] on div "Drag and drop your designs here, or browse ." at bounding box center [215, 236] width 251 height 67
click at [250, 266] on label "browse" at bounding box center [245, 266] width 22 height 8
click at [0, 0] on input "browse" at bounding box center [0, 0] width 0 height 0
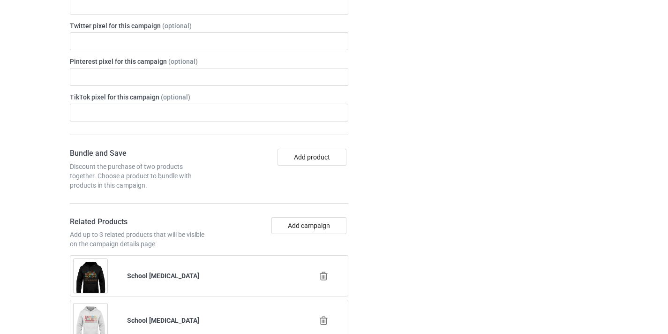
scroll to position [685, 0]
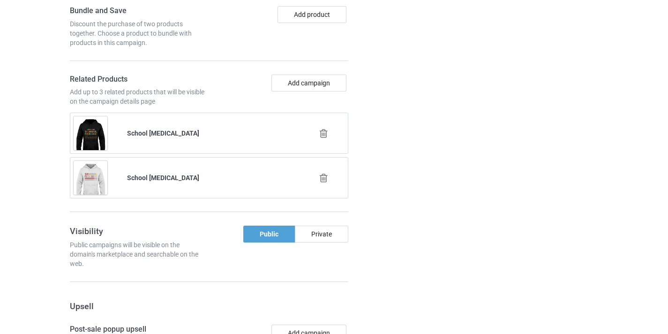
click at [321, 141] on div at bounding box center [324, 133] width 53 height 23
click at [322, 129] on div at bounding box center [324, 133] width 53 height 23
click at [317, 133] on div at bounding box center [324, 133] width 53 height 23
click at [321, 133] on icon at bounding box center [324, 134] width 12 height 10
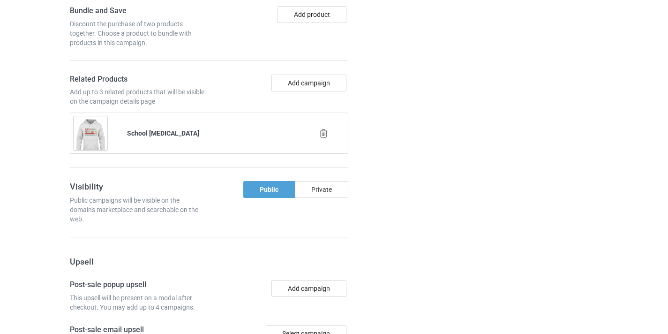
click at [327, 136] on icon at bounding box center [324, 134] width 12 height 10
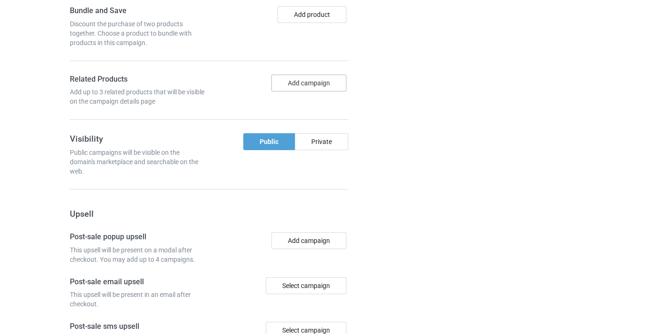
click at [315, 88] on button "Add campaign" at bounding box center [309, 83] width 75 height 17
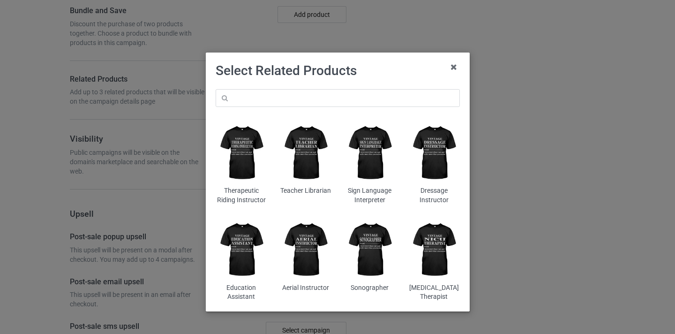
drag, startPoint x: 314, startPoint y: 109, endPoint x: 311, endPoint y: 93, distance: 15.7
click at [314, 108] on div "Therapeutic Riding Instructor Teacher Librarian Sign Language Interpreter Dress…" at bounding box center [337, 196] width 257 height 226
click at [311, 93] on input "text" at bounding box center [338, 98] width 244 height 18
paste input "Nurse Coach"
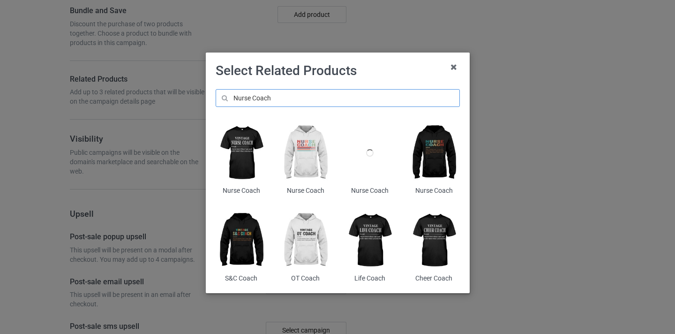
type input "Nurse Coach"
click at [309, 127] on img at bounding box center [305, 153] width 51 height 64
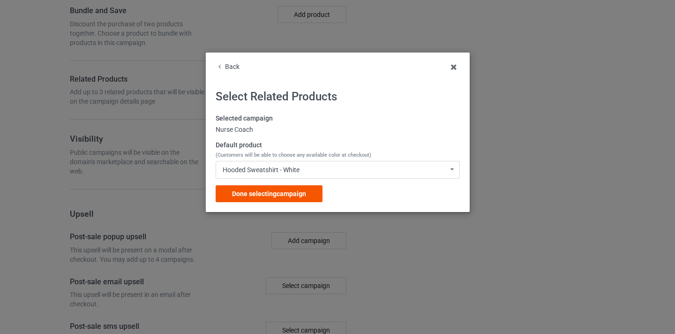
click at [292, 185] on div "Done selecting campaign" at bounding box center [269, 193] width 107 height 17
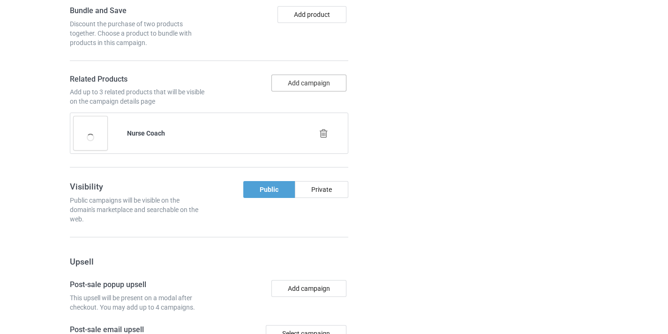
click at [309, 91] on button "Add campaign" at bounding box center [309, 83] width 75 height 17
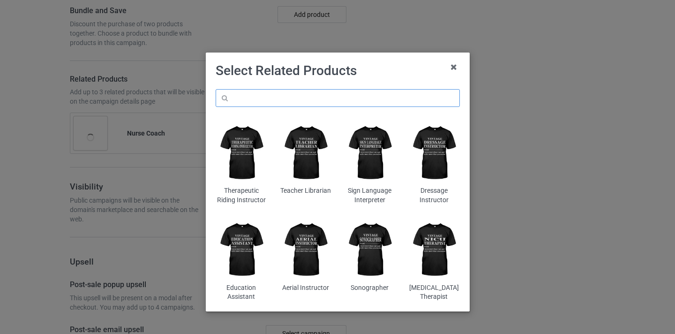
click at [286, 102] on input "text" at bounding box center [338, 98] width 244 height 18
paste input "Nurse Coach"
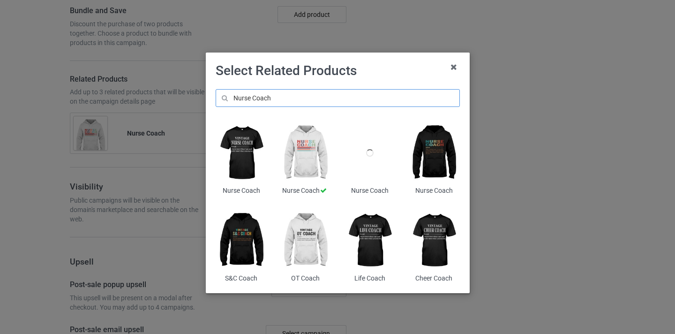
type input "Nurse Coach"
click at [244, 148] on img at bounding box center [241, 153] width 51 height 64
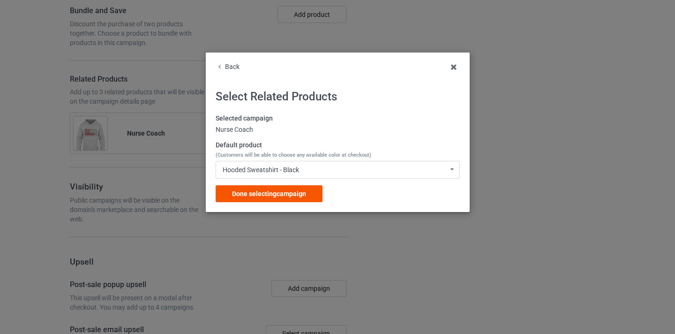
click at [299, 196] on span "Done selecting campaign" at bounding box center [269, 194] width 74 height 8
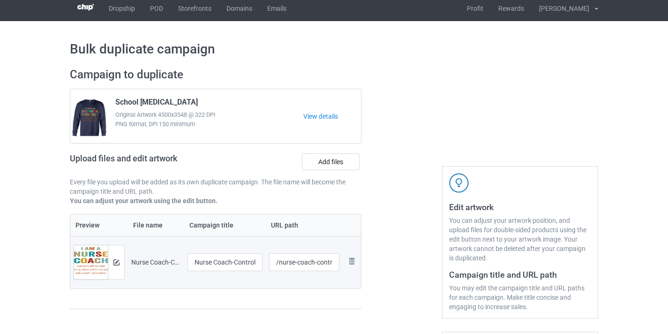
scroll to position [17, 0]
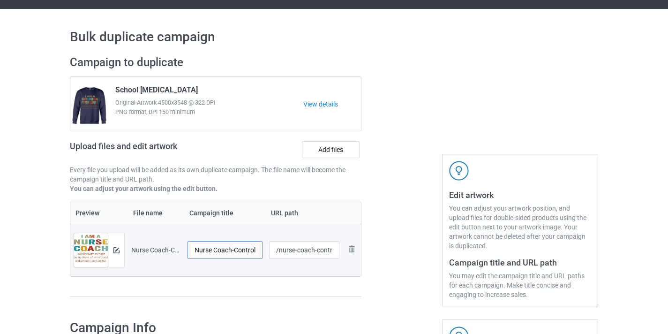
click at [253, 250] on input "Nurse Coach-Control" at bounding box center [225, 250] width 75 height 18
type input "Nurse Coach"
click at [323, 251] on input "/nurse-coach-control" at bounding box center [304, 250] width 71 height 18
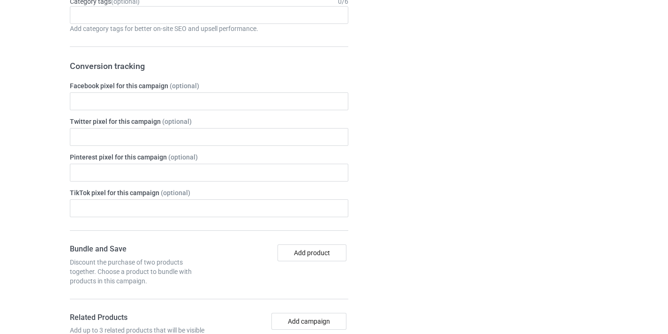
scroll to position [962, 0]
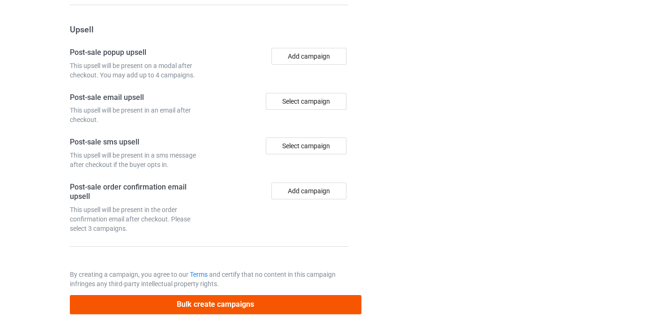
type input "/nurse-coach10"
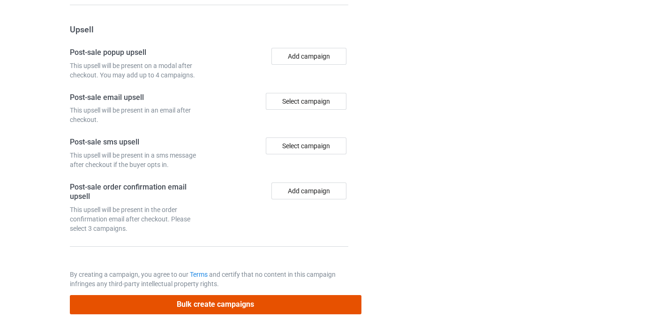
click at [289, 300] on button "Bulk create campaigns" at bounding box center [216, 304] width 292 height 19
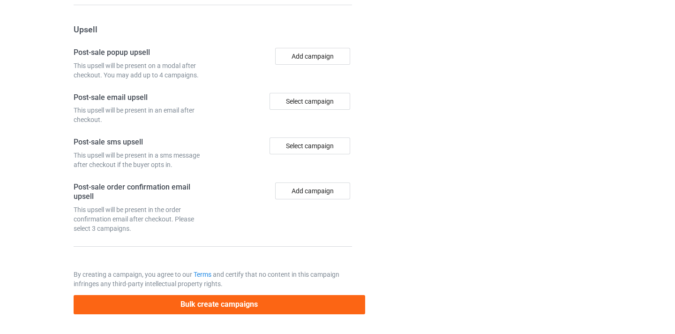
scroll to position [0, 0]
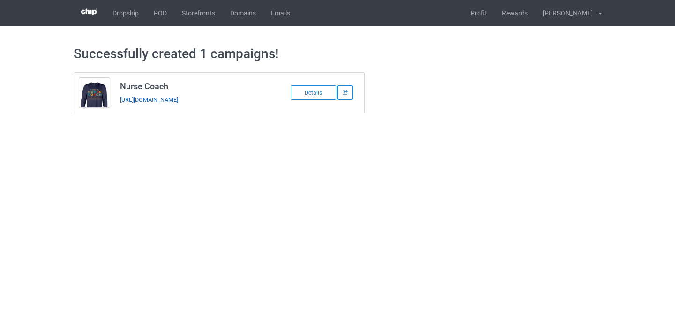
click at [178, 101] on link "https://www.thepure.gift/nurse-coach10" at bounding box center [149, 99] width 58 height 7
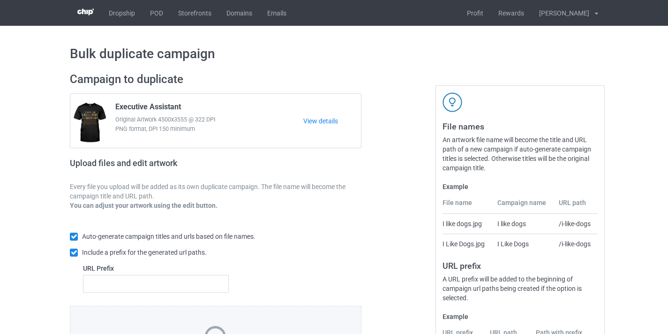
scroll to position [123, 0]
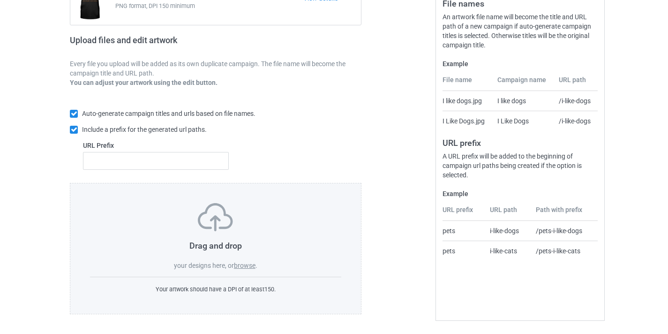
click at [257, 260] on div "Drag and drop your designs here, or browse ." at bounding box center [215, 236] width 251 height 67
click at [257, 267] on span "." at bounding box center [257, 266] width 2 height 8
click at [246, 263] on label "browse" at bounding box center [245, 266] width 22 height 8
click at [0, 0] on input "browse" at bounding box center [0, 0] width 0 height 0
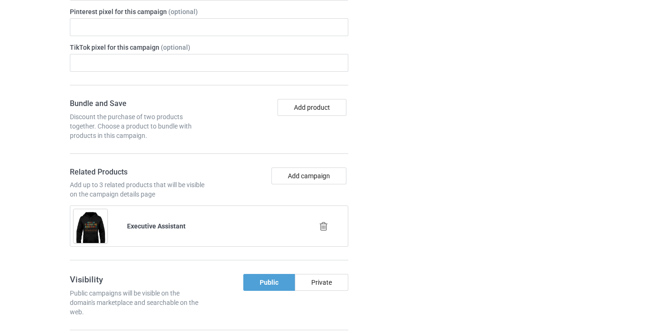
scroll to position [593, 0]
click at [332, 219] on div at bounding box center [324, 225] width 53 height 23
click at [327, 224] on icon at bounding box center [324, 226] width 12 height 10
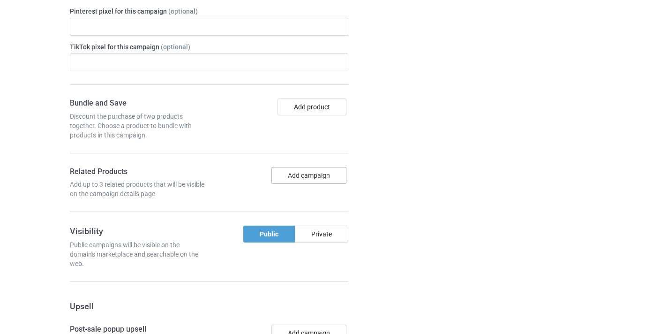
click at [324, 176] on button "Add campaign" at bounding box center [309, 175] width 75 height 17
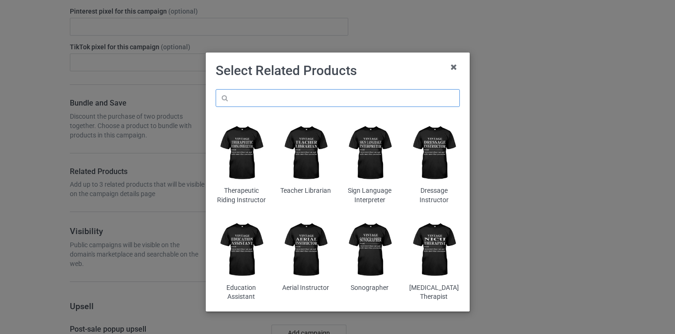
click at [373, 95] on input "text" at bounding box center [338, 98] width 244 height 18
paste input "School Nurse"
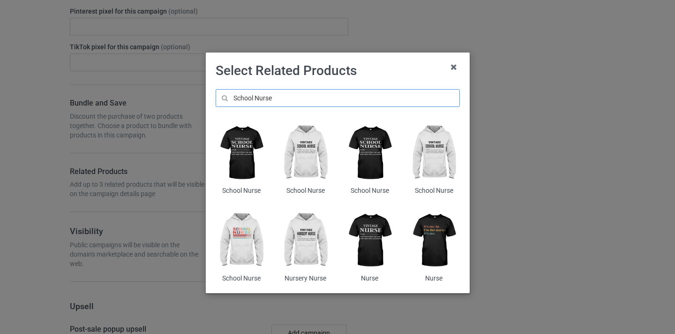
type input "School Nurse"
click at [252, 219] on img at bounding box center [241, 241] width 51 height 64
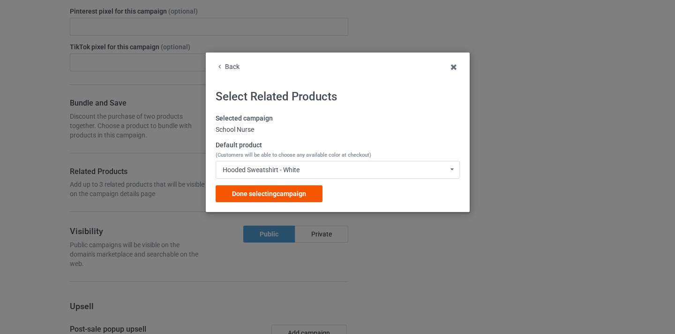
click at [310, 189] on div "Done selecting campaign" at bounding box center [269, 193] width 107 height 17
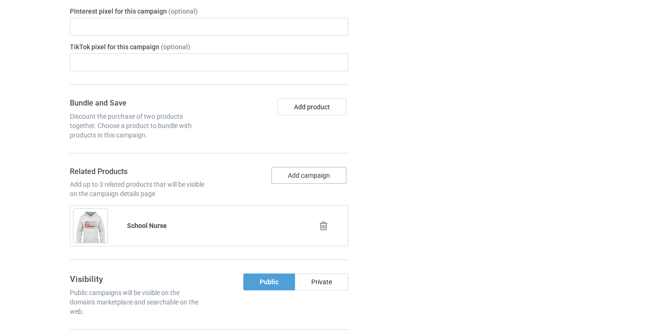
click at [312, 174] on button "Add campaign" at bounding box center [309, 175] width 75 height 17
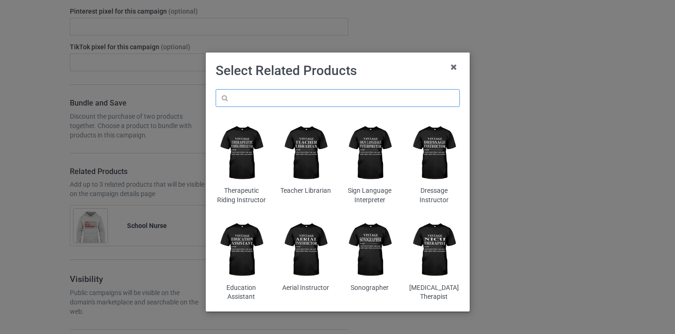
click at [316, 97] on input "text" at bounding box center [338, 98] width 244 height 18
paste input "School Nurse"
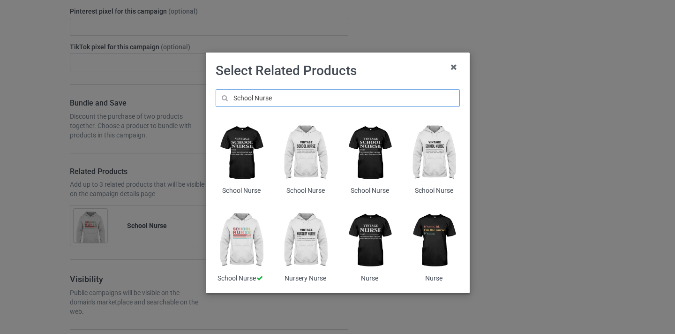
type input "School Nurse"
click at [235, 139] on img at bounding box center [241, 153] width 51 height 64
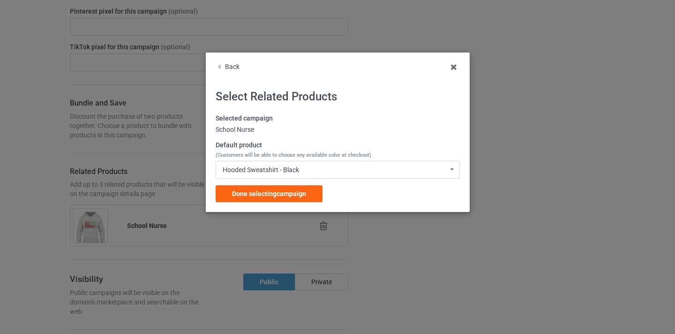
click at [301, 182] on div "Selected campaign School Nurse Default product (Customers will be able to choos…" at bounding box center [338, 158] width 244 height 88
click at [312, 191] on div "Done selecting campaign" at bounding box center [269, 193] width 107 height 17
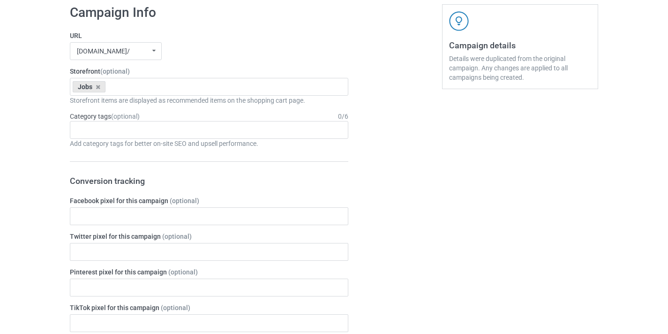
scroll to position [157, 0]
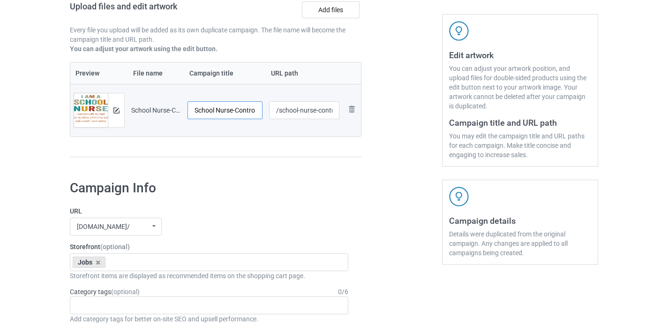
click at [245, 109] on input "School Nurse-Control" at bounding box center [225, 110] width 75 height 18
type input "School Nurse"
click at [328, 114] on input "/school-nurse-control" at bounding box center [304, 110] width 71 height 18
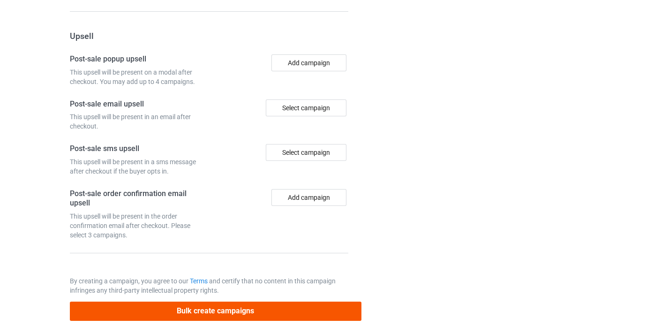
scroll to position [962, 0]
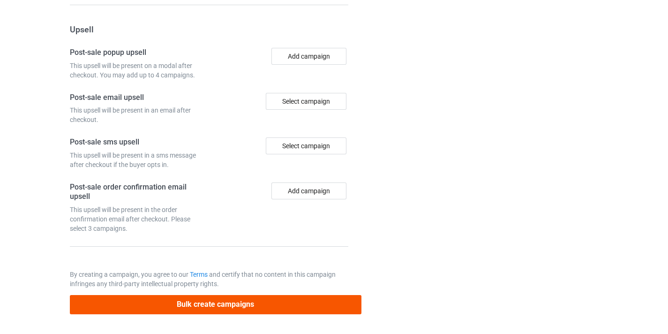
type input "/school-nurse10"
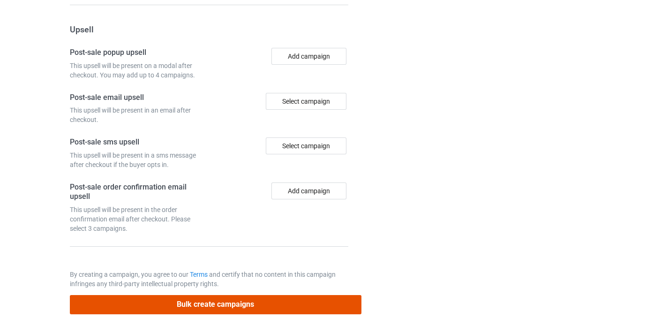
click at [264, 307] on button "Bulk create campaigns" at bounding box center [216, 304] width 292 height 19
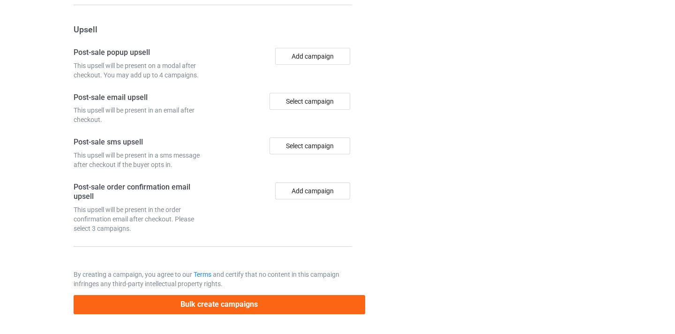
scroll to position [0, 0]
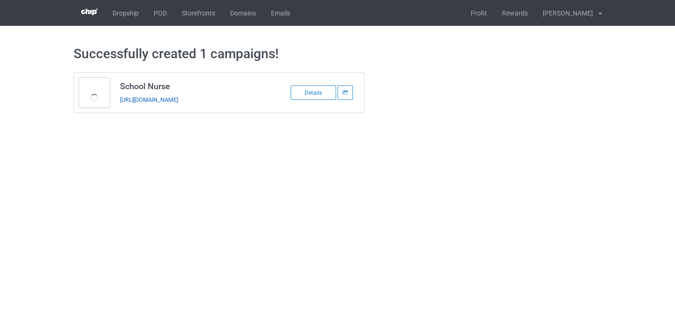
click at [178, 102] on link "https://www.thepure.gift/school-nurse10" at bounding box center [149, 99] width 58 height 7
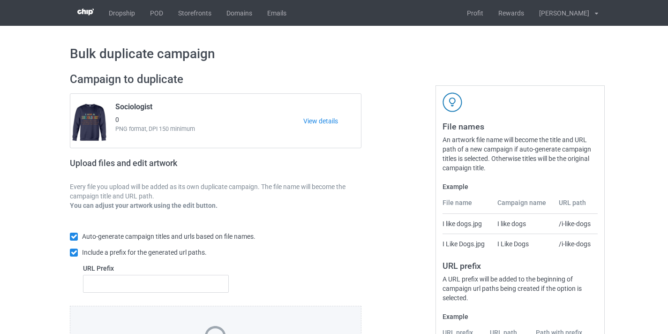
scroll to position [123, 0]
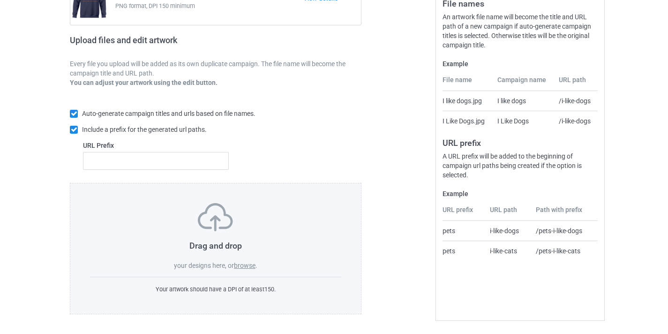
click at [247, 268] on label "browse" at bounding box center [245, 266] width 22 height 8
click at [0, 0] on input "browse" at bounding box center [0, 0] width 0 height 0
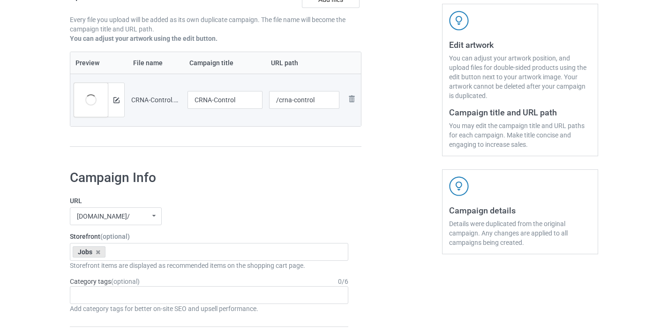
scroll to position [166, 0]
drag, startPoint x: 219, startPoint y: 89, endPoint x: 226, endPoint y: 94, distance: 9.1
click at [219, 89] on td "CRNA-Control" at bounding box center [225, 101] width 82 height 53
click at [228, 102] on input "CRNA-Control" at bounding box center [225, 101] width 75 height 18
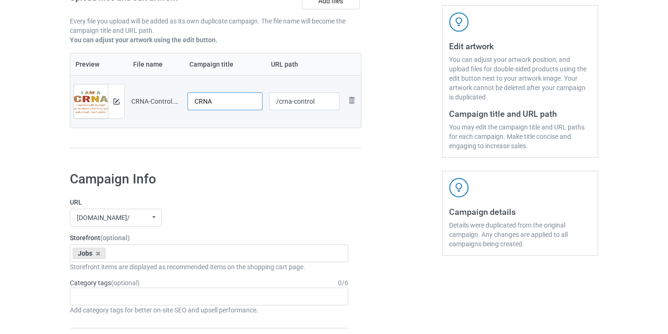
type input "CRNA"
click at [313, 103] on input "/crna-control" at bounding box center [304, 101] width 71 height 18
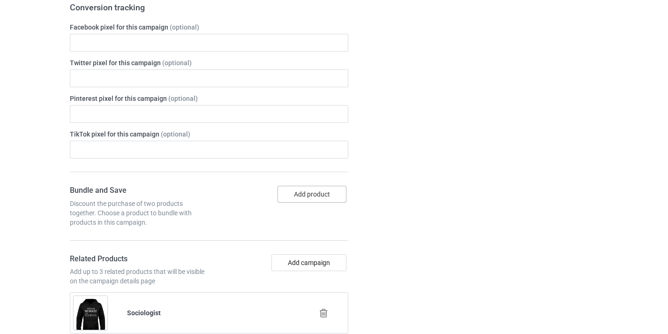
scroll to position [582, 0]
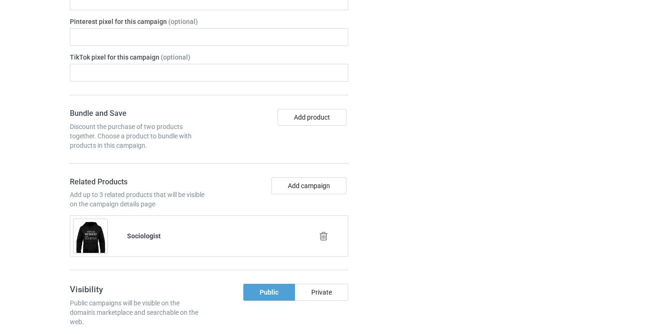
type input "/crna10"
click at [316, 230] on div at bounding box center [324, 236] width 53 height 23
click at [321, 233] on icon at bounding box center [324, 236] width 12 height 10
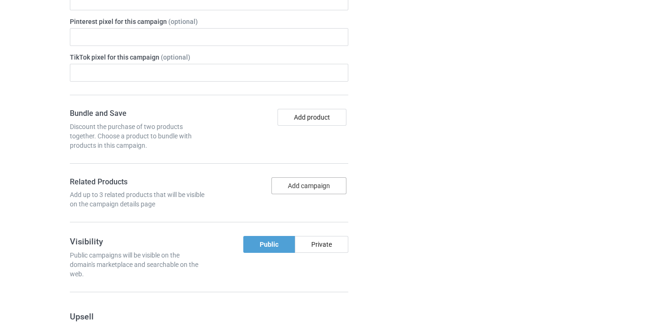
click at [315, 191] on button "Add campaign" at bounding box center [309, 185] width 75 height 17
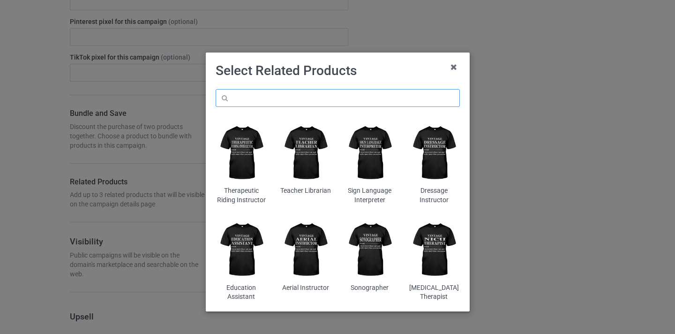
click at [331, 97] on input "text" at bounding box center [338, 98] width 244 height 18
paste input "CRNA"
type input "CRNA"
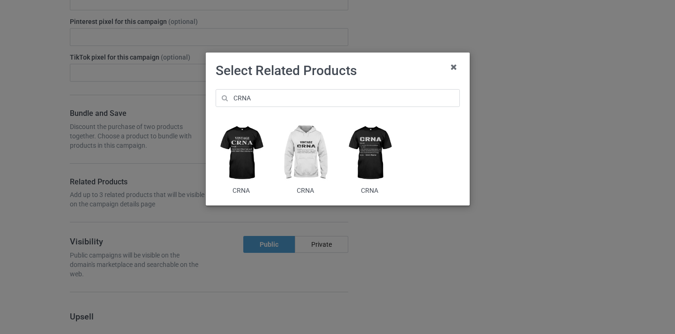
click at [248, 160] on img at bounding box center [241, 153] width 51 height 64
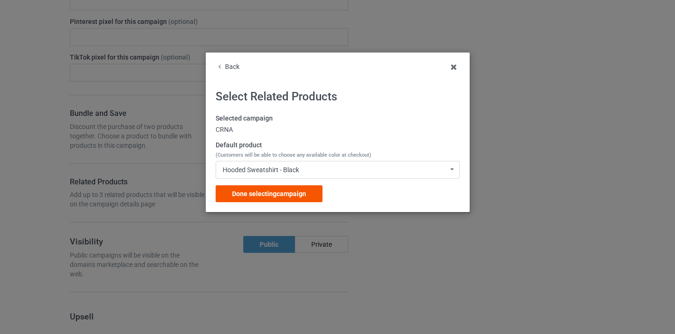
click at [309, 190] on div "Done selecting campaign" at bounding box center [269, 193] width 107 height 17
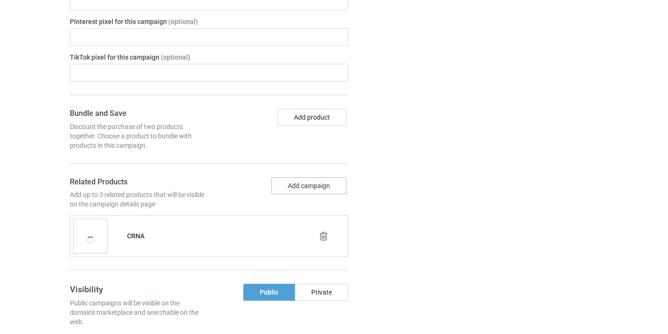
click at [321, 185] on button "Add campaign" at bounding box center [309, 185] width 75 height 17
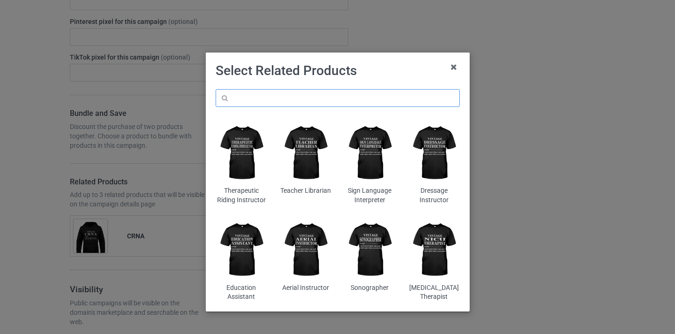
click at [318, 95] on input "text" at bounding box center [338, 98] width 244 height 18
paste input "CRNA"
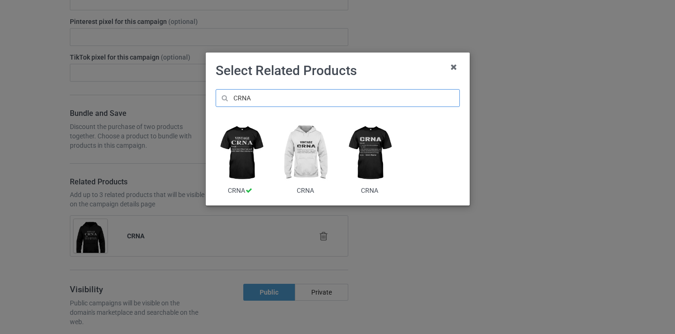
type input "CRNA"
click at [373, 148] on img at bounding box center [369, 153] width 51 height 64
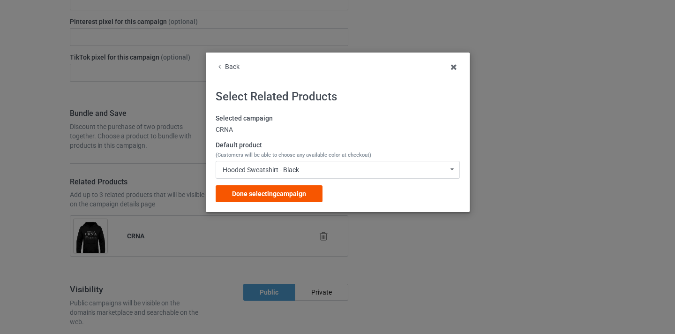
click at [301, 194] on span "Done selecting campaign" at bounding box center [269, 194] width 74 height 8
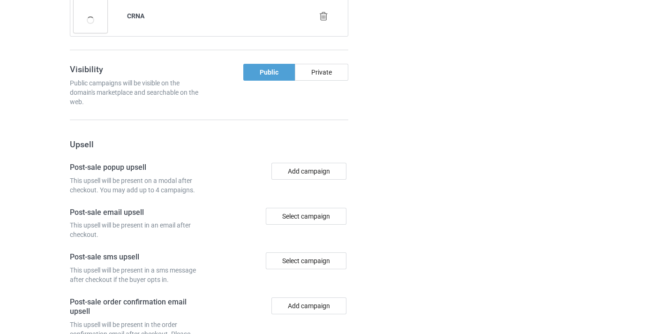
scroll to position [962, 0]
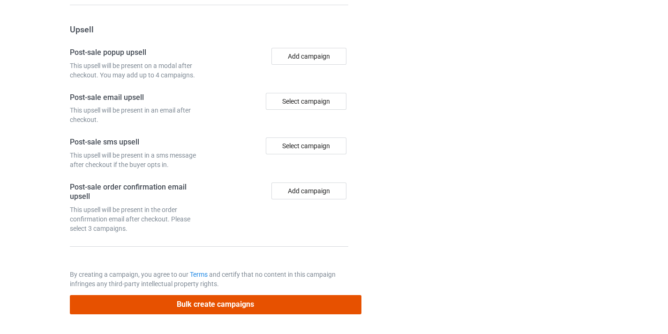
click at [294, 306] on button "Bulk create campaigns" at bounding box center [216, 304] width 292 height 19
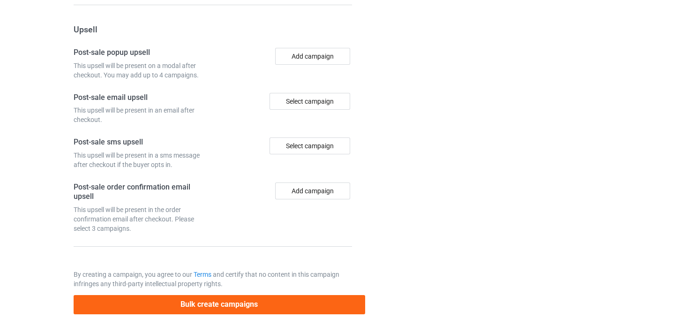
scroll to position [0, 0]
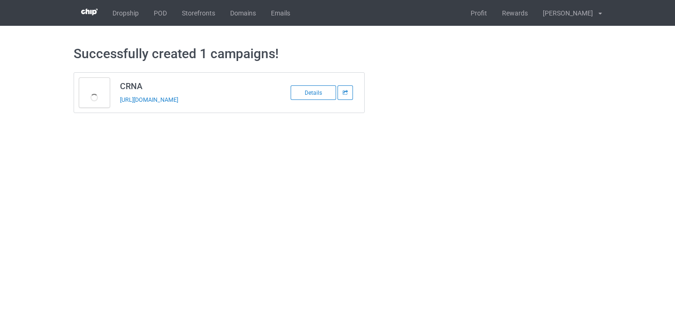
click at [170, 105] on div "https://www.thepure.gift/crna10" at bounding box center [185, 100] width 131 height 10
click at [172, 98] on link "https://www.thepure.gift/crna10" at bounding box center [149, 99] width 58 height 7
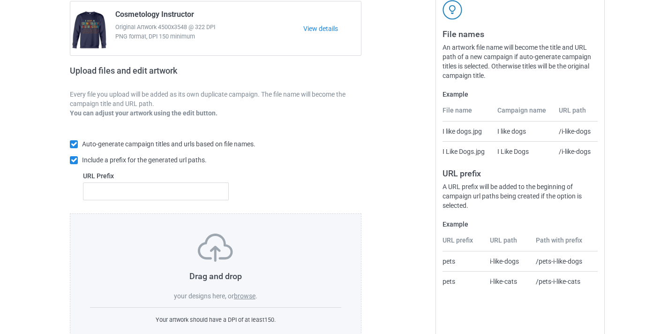
scroll to position [123, 0]
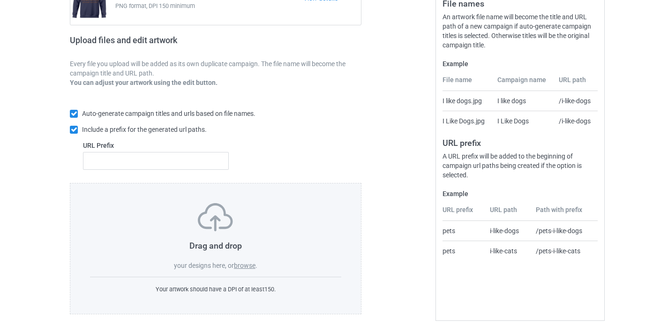
click at [255, 267] on label "browse" at bounding box center [245, 266] width 22 height 8
click at [0, 0] on input "browse" at bounding box center [0, 0] width 0 height 0
click at [252, 263] on label "browse" at bounding box center [245, 266] width 22 height 8
click at [0, 0] on input "browse" at bounding box center [0, 0] width 0 height 0
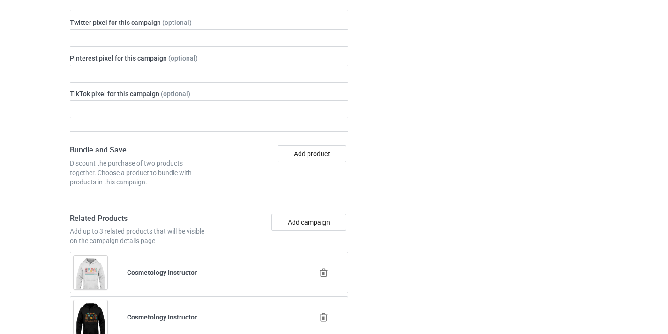
scroll to position [547, 0]
click at [321, 267] on icon at bounding box center [324, 272] width 12 height 10
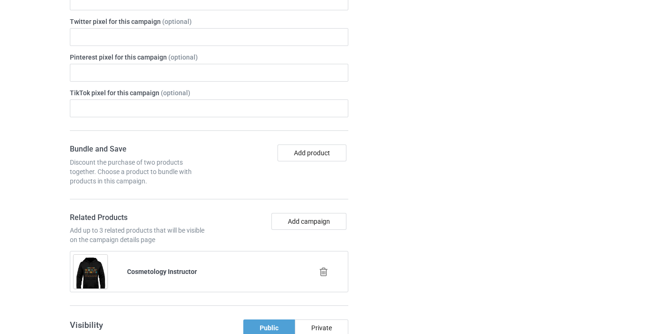
click at [325, 272] on icon at bounding box center [324, 272] width 12 height 10
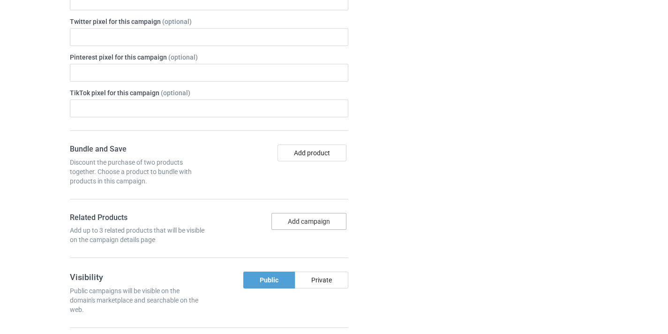
click at [322, 220] on button "Add campaign" at bounding box center [309, 221] width 75 height 17
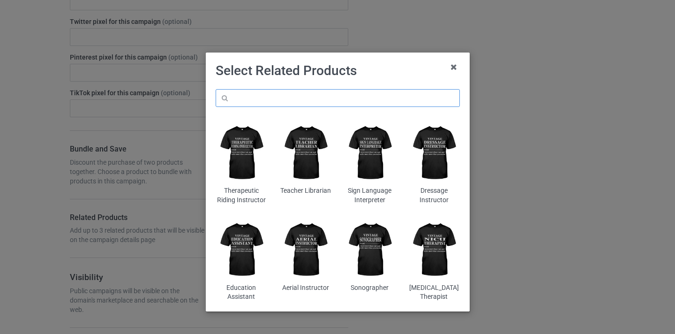
click at [325, 99] on input "text" at bounding box center [338, 98] width 244 height 18
paste input "Veterinary Practice Manager"
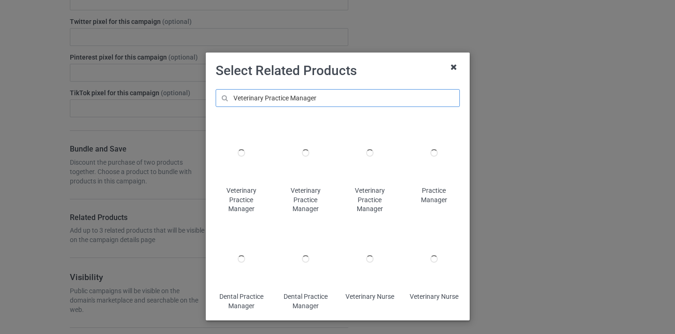
type input "Veterinary Practice Manager"
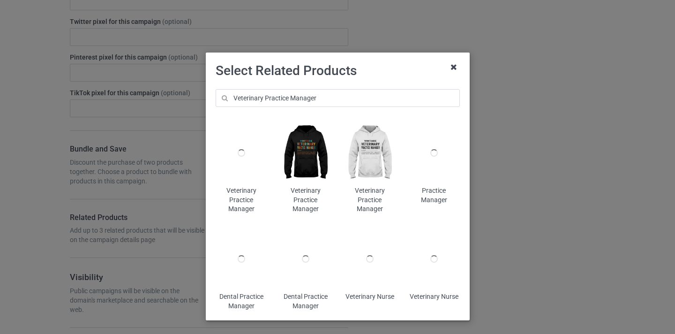
click at [455, 66] on icon at bounding box center [453, 67] width 15 height 15
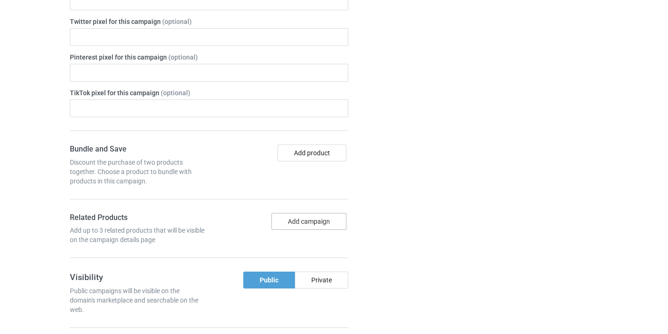
click at [329, 221] on button "Add campaign" at bounding box center [309, 221] width 75 height 17
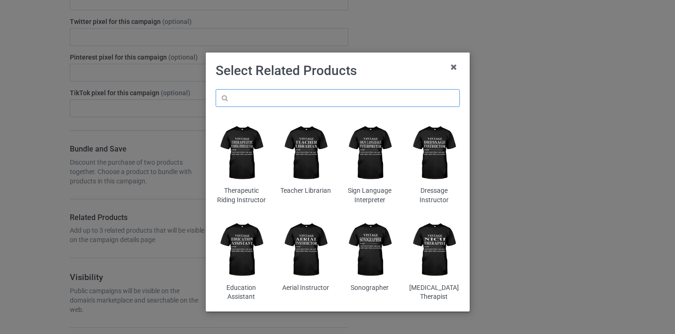
click at [307, 98] on input "text" at bounding box center [338, 98] width 244 height 18
paste input "Veterinary Practice Manager"
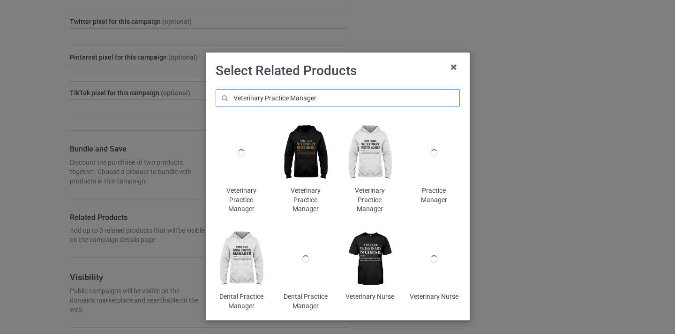
type input "Veterinary Practice Manager"
click at [303, 142] on img at bounding box center [305, 153] width 51 height 64
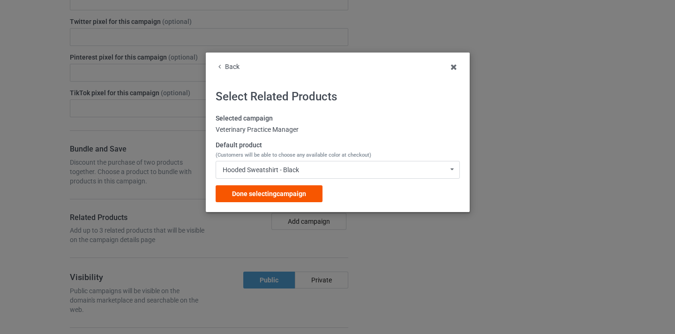
click at [309, 195] on div "Done selecting campaign" at bounding box center [269, 193] width 107 height 17
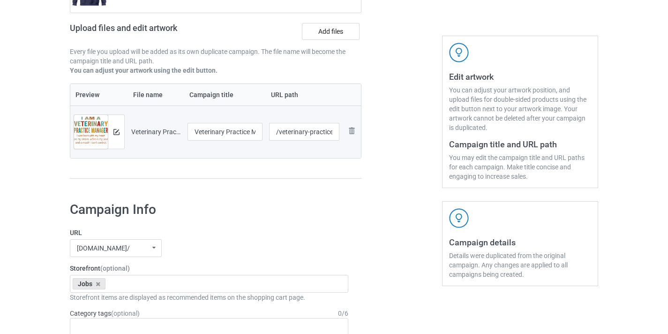
scroll to position [136, 0]
click at [236, 128] on input "Veterinary Practice Manager-Control" at bounding box center [225, 131] width 75 height 18
drag, startPoint x: 236, startPoint y: 128, endPoint x: 262, endPoint y: 132, distance: 26.6
click at [262, 132] on td "Veterinary Practice Manager-Control" at bounding box center [225, 131] width 82 height 53
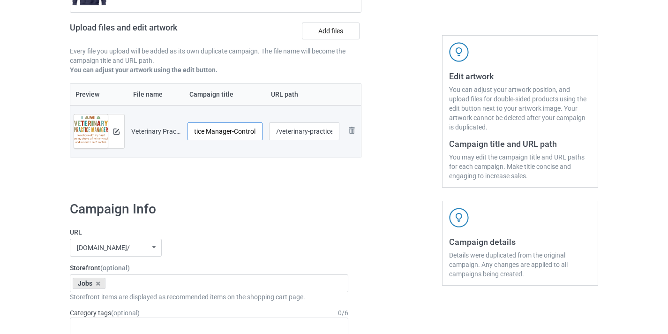
click at [243, 132] on input "Veterinary Practice Manager-Control" at bounding box center [225, 131] width 75 height 18
type input "Veterinary Practice Manager"
click at [310, 132] on input "/veterinary-practice-manager-control" at bounding box center [304, 131] width 71 height 18
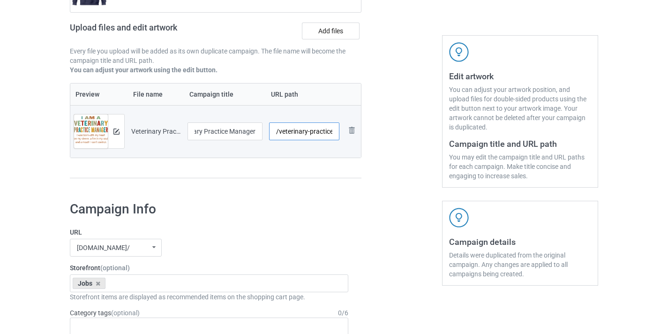
scroll to position [0, 0]
drag, startPoint x: 310, startPoint y: 132, endPoint x: 356, endPoint y: 132, distance: 46.4
click at [356, 132] on tr "Preview and edit artwork Veterinary Practice Manager-Control.png Veterinary Pra…" at bounding box center [215, 131] width 291 height 53
click at [330, 130] on input "/veterinary-practice-manager-control" at bounding box center [304, 131] width 71 height 18
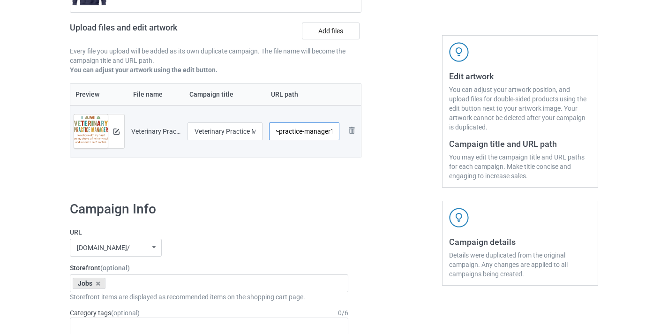
scroll to position [0, 35]
click at [289, 132] on input "/veterinary-practice-manager10" at bounding box center [304, 131] width 71 height 18
drag, startPoint x: 289, startPoint y: 132, endPoint x: 372, endPoint y: 136, distance: 83.1
click at [377, 136] on div "Campaign to duplicate Cosmetology Instructor Original Artwork 4500x3548 @ 322 D…" at bounding box center [334, 62] width 542 height 264
click at [312, 130] on input "/veterinary-practice-manager10" at bounding box center [304, 131] width 71 height 18
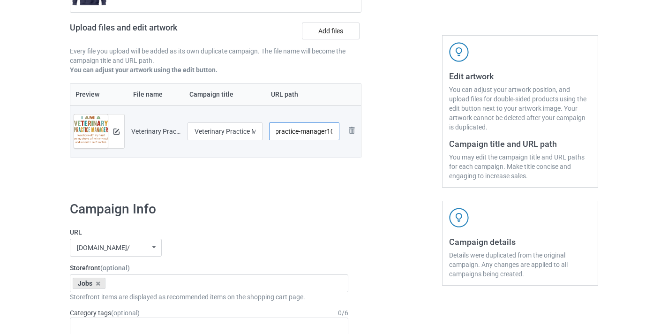
scroll to position [0, 0]
drag, startPoint x: 312, startPoint y: 130, endPoint x: 241, endPoint y: 128, distance: 71.3
click at [241, 128] on tr "Preview and edit artwork Veterinary Practice Manager-Control.png Veterinary Pra…" at bounding box center [215, 131] width 291 height 53
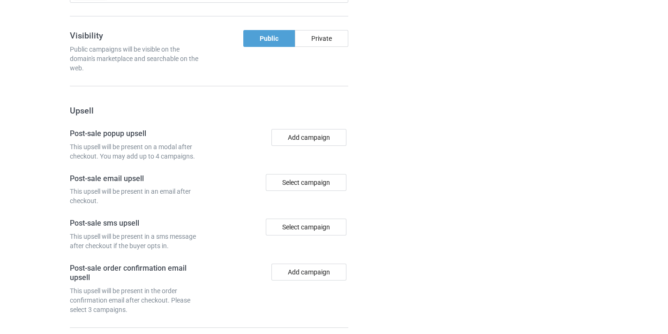
scroll to position [917, 0]
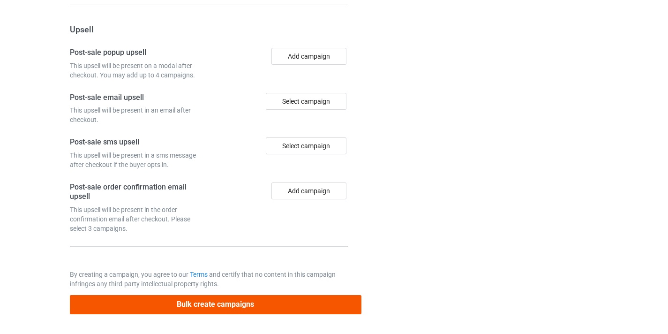
type input "/vpm10"
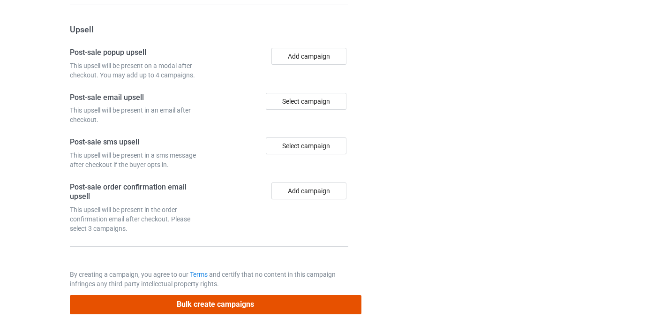
click at [265, 295] on button "Bulk create campaigns" at bounding box center [216, 304] width 292 height 19
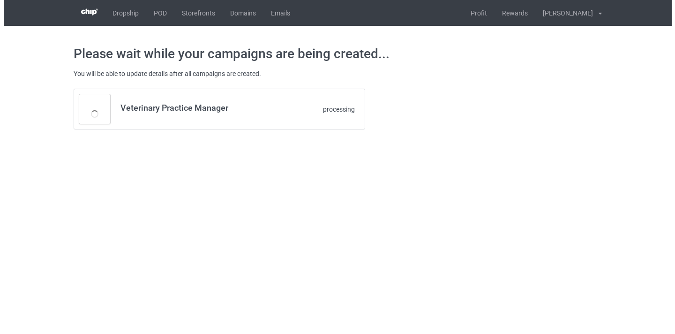
scroll to position [0, 0]
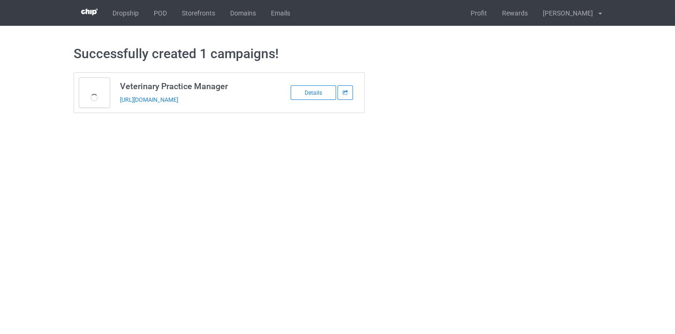
click at [195, 105] on td "Veterinary Practice Manager [URL][DOMAIN_NAME]" at bounding box center [194, 93] width 159 height 40
click at [178, 99] on link "[URL][DOMAIN_NAME]" at bounding box center [149, 99] width 58 height 7
